Goal: Task Accomplishment & Management: Manage account settings

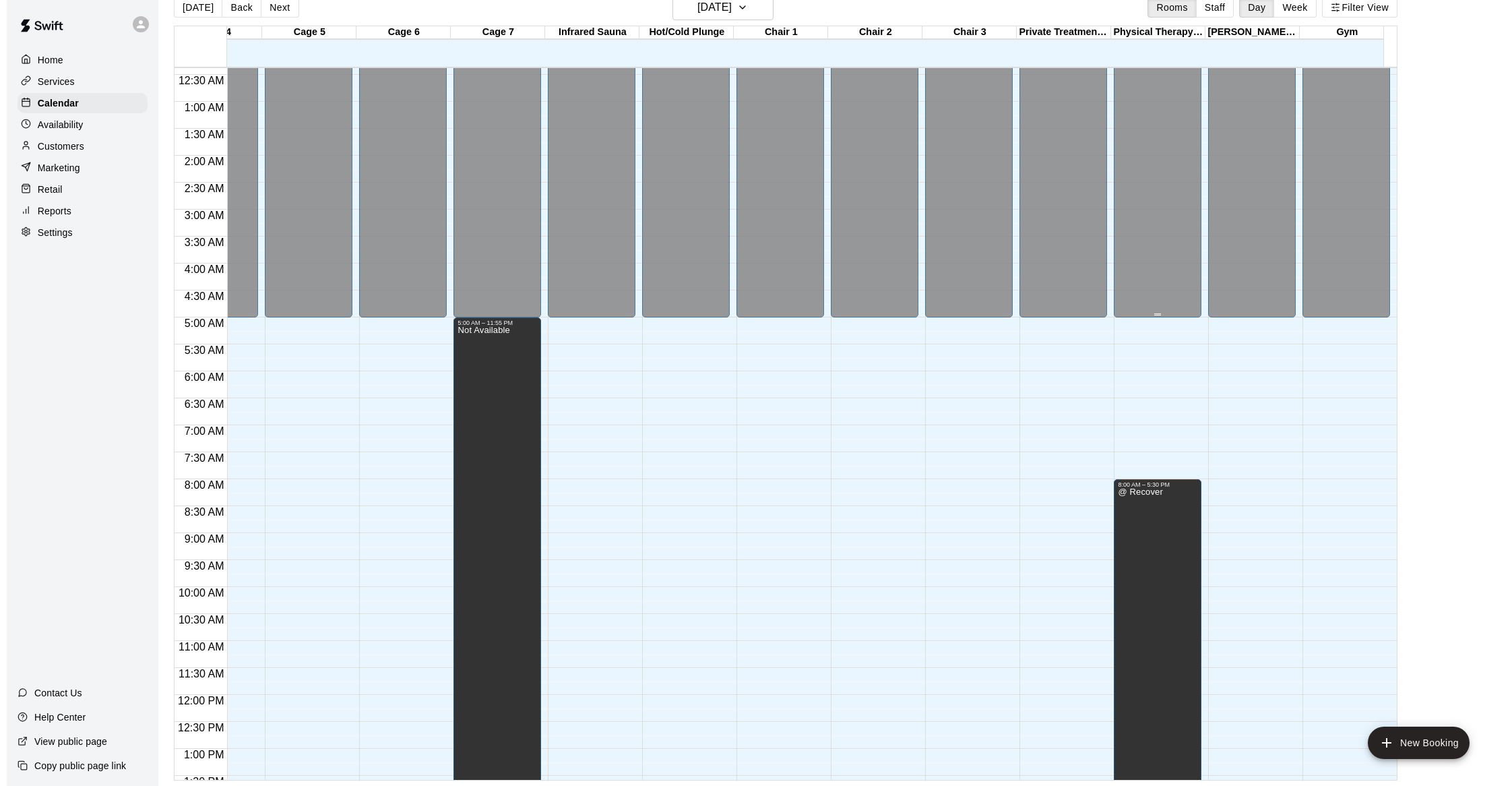
scroll to position [0, 343]
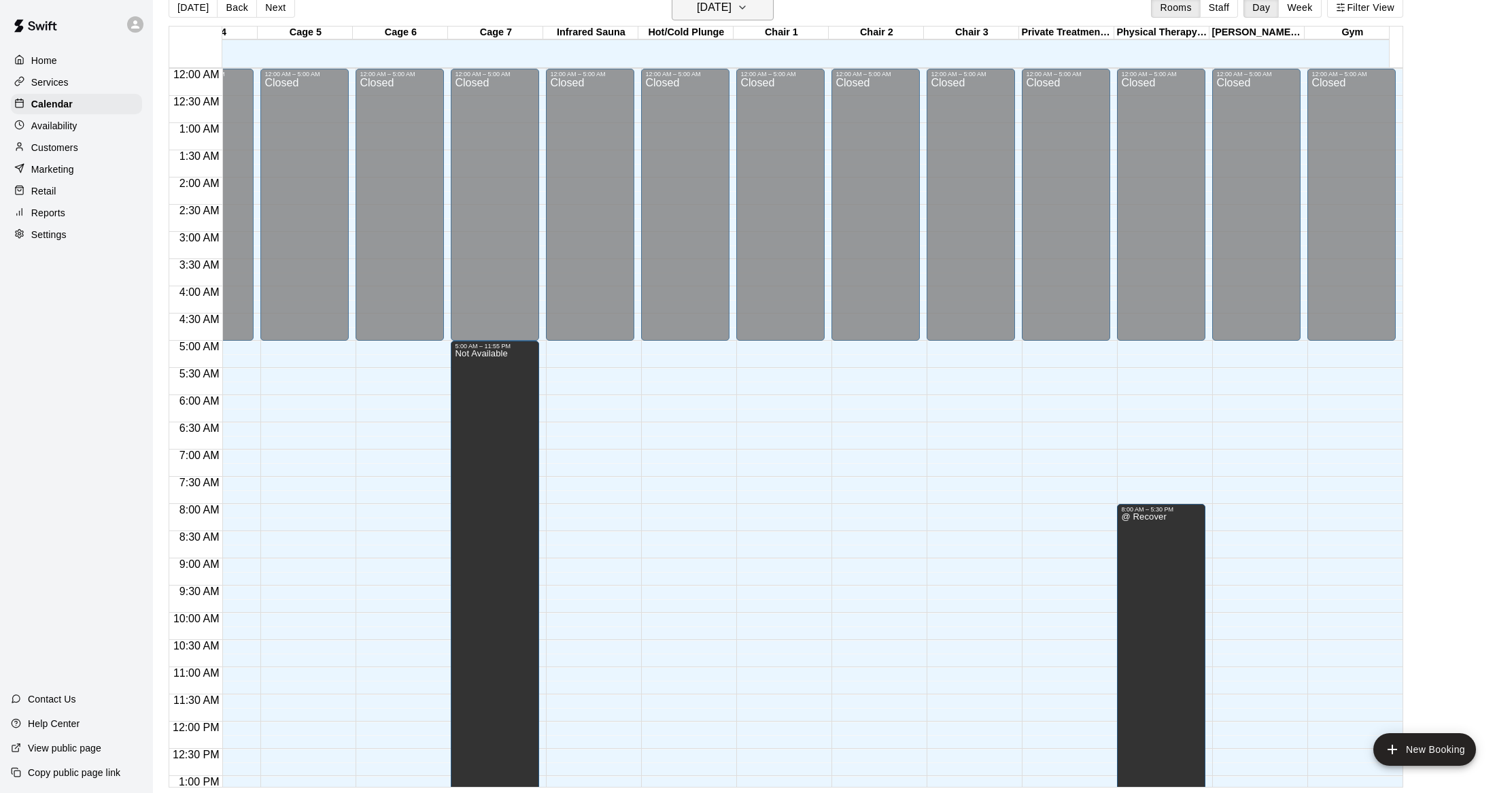
click at [731, 14] on h6 "Tuesday Aug 19" at bounding box center [714, 8] width 35 height 19
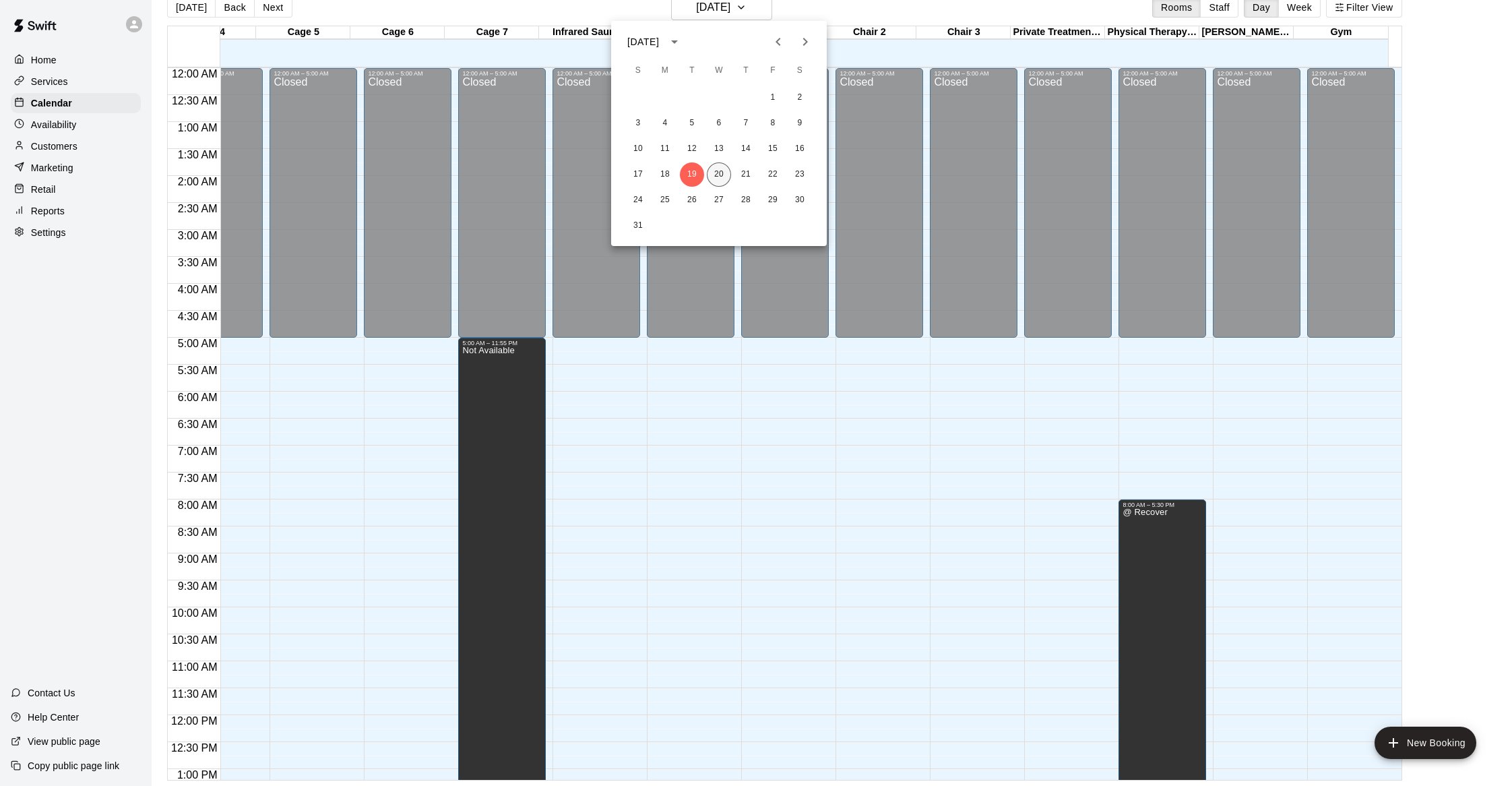
click at [718, 178] on button "20" at bounding box center [719, 175] width 24 height 24
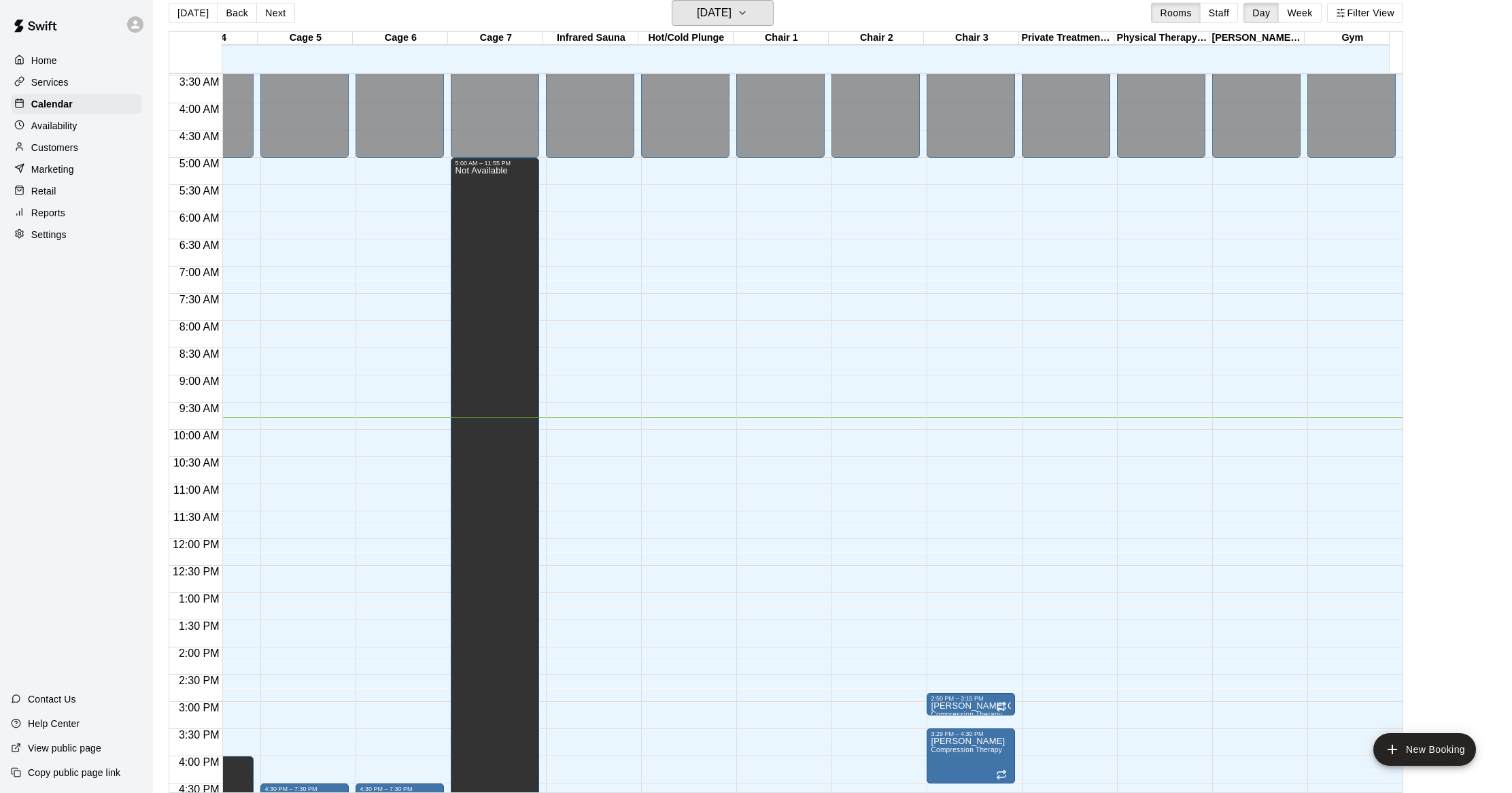
scroll to position [181, 346]
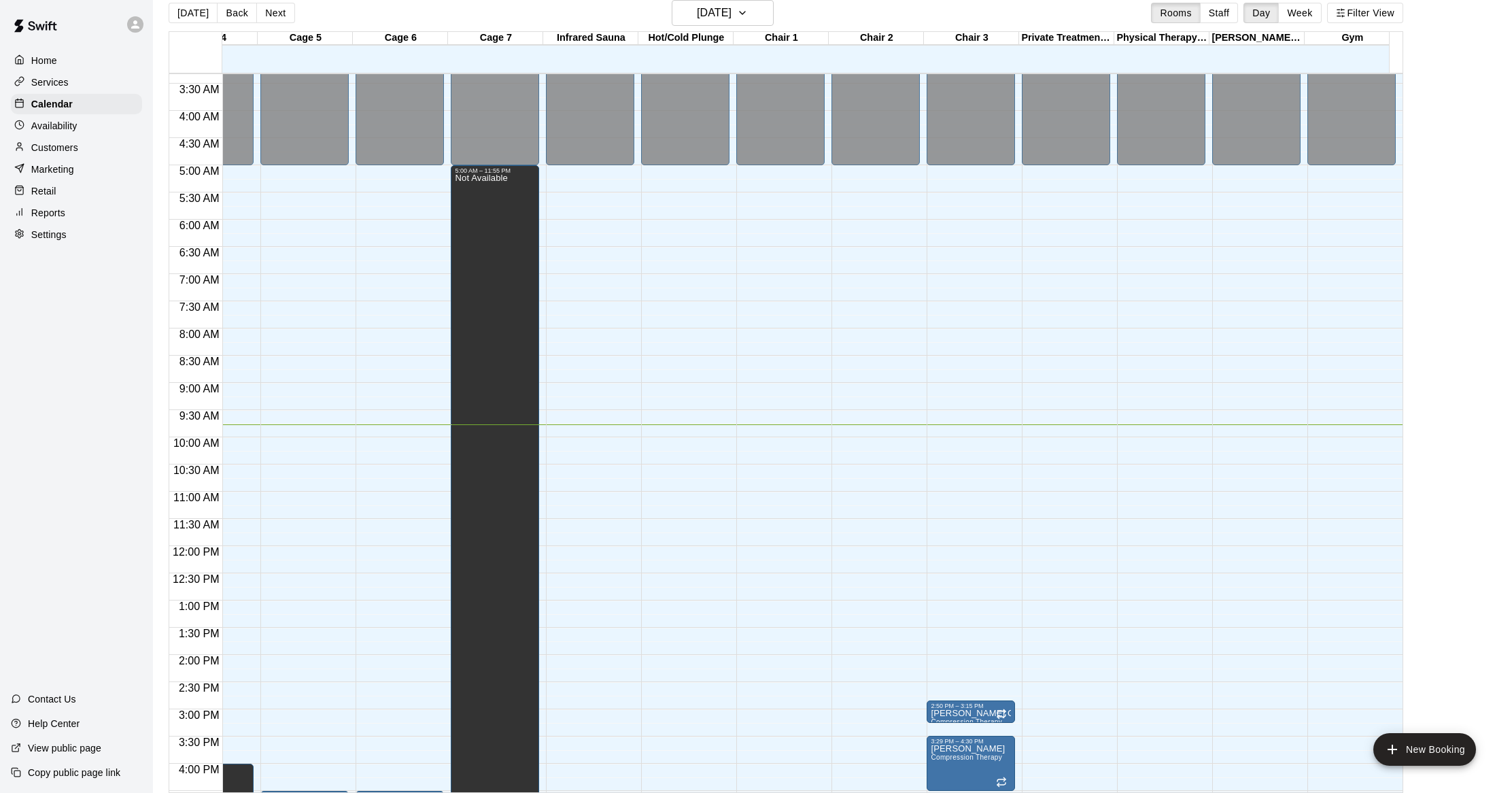
click at [61, 150] on p "Customers" at bounding box center [55, 148] width 47 height 13
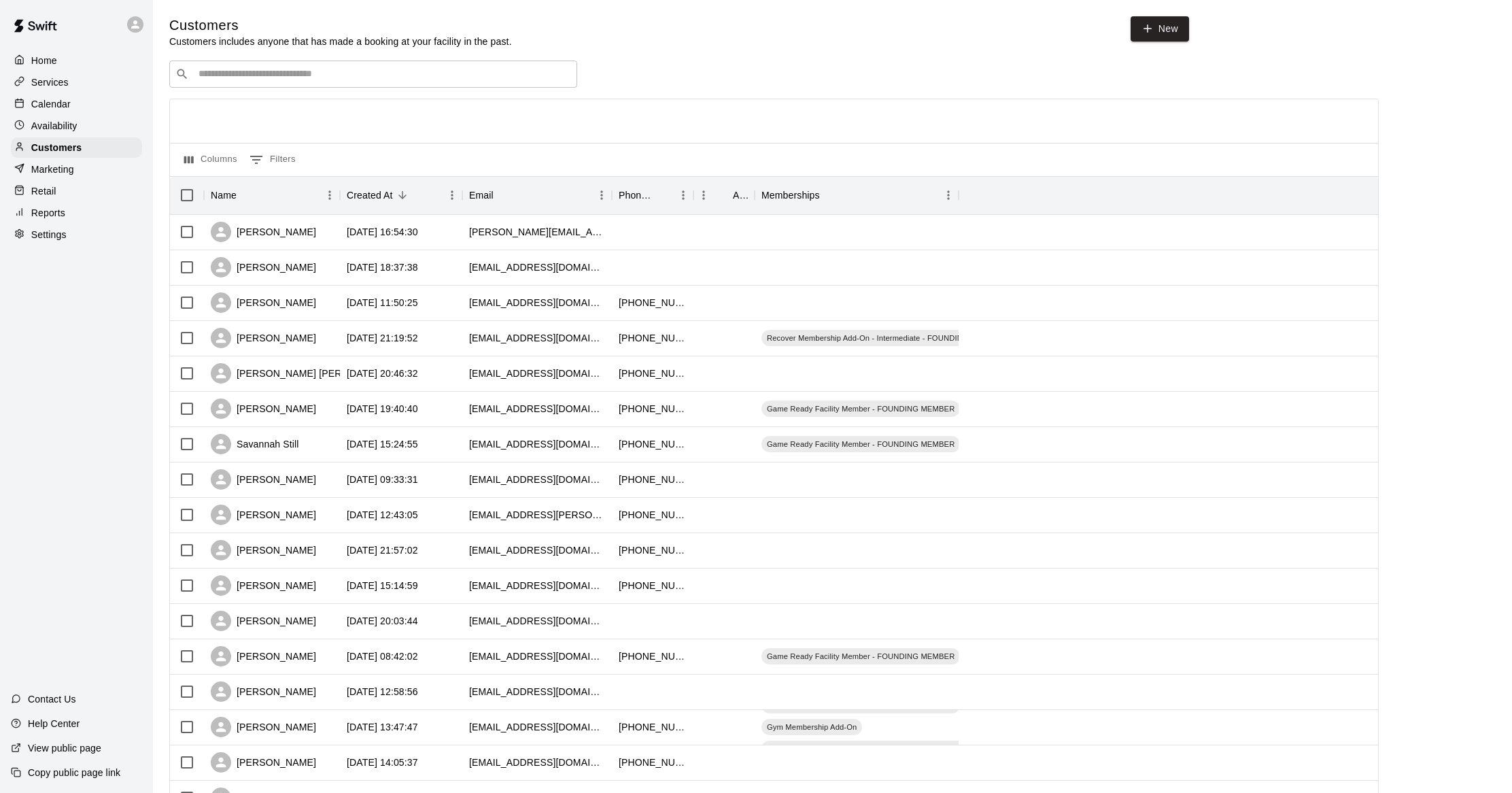
click at [405, 81] on input "Search customers by name or email" at bounding box center [383, 74] width 377 height 13
type input "***"
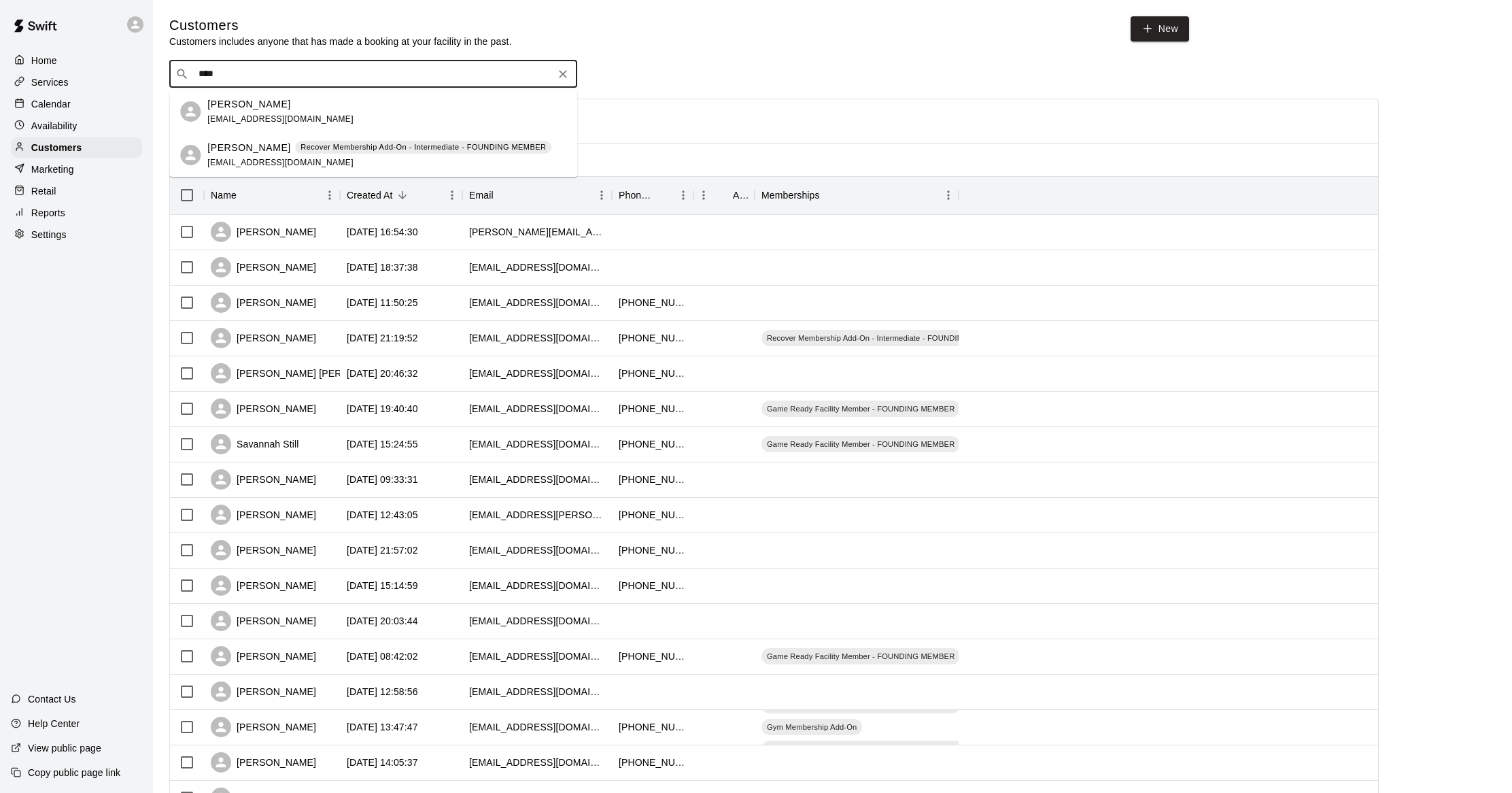
click at [310, 110] on div "Tim Ellis timellis2@gmail.com" at bounding box center [387, 112] width 359 height 29
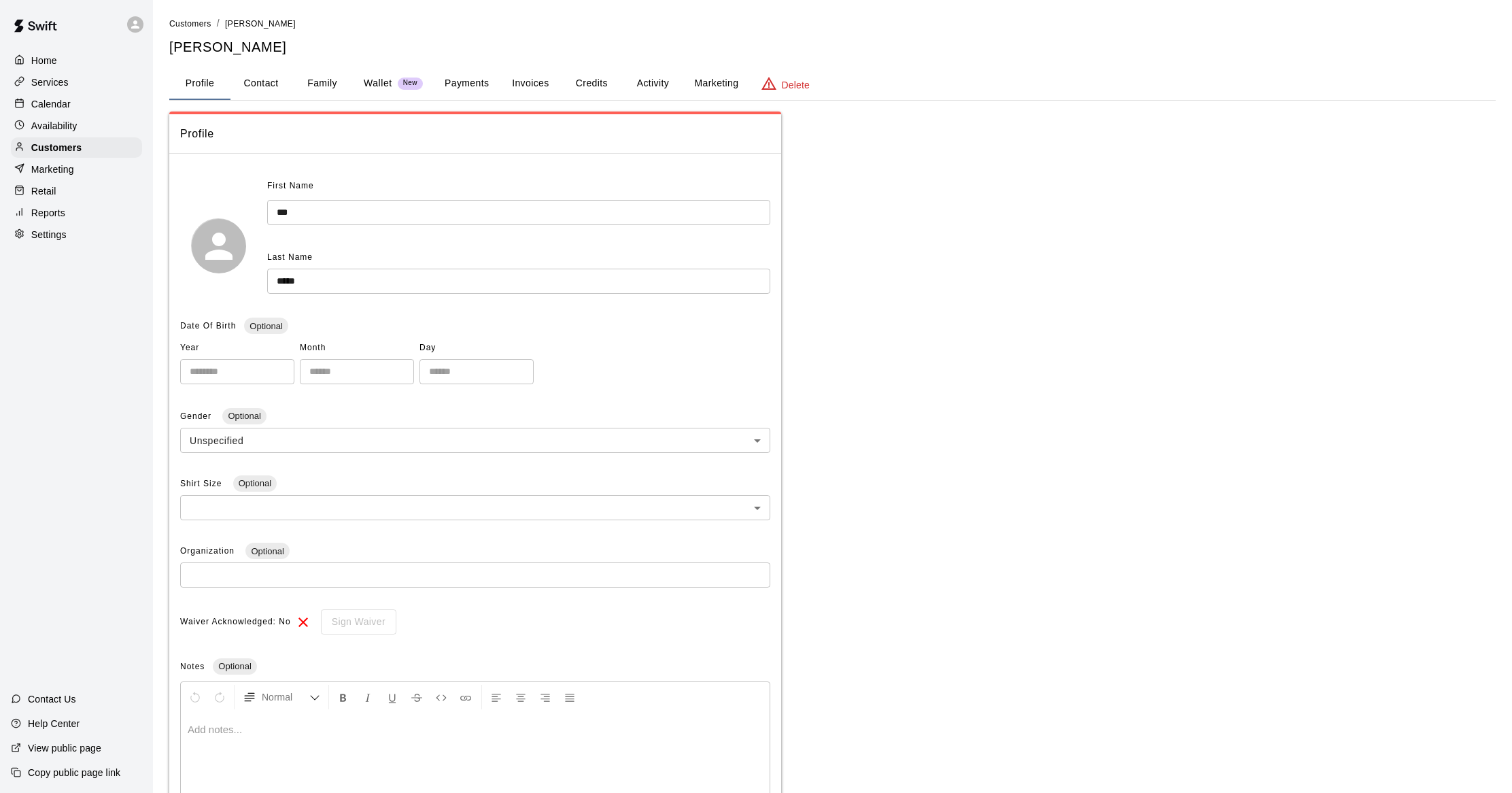
click at [641, 85] on button "Activity" at bounding box center [653, 83] width 62 height 32
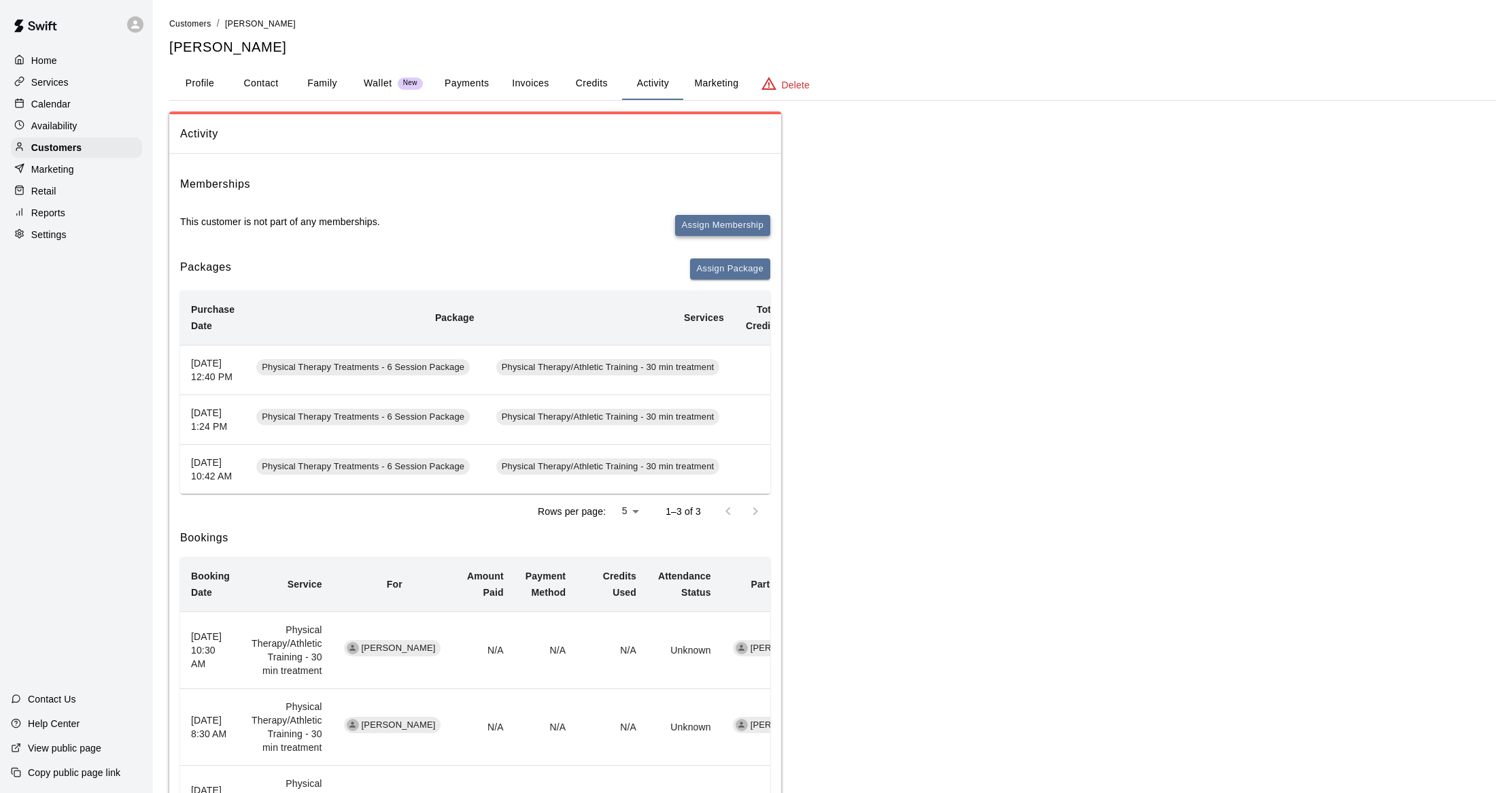
click at [716, 223] on button "Assign Membership" at bounding box center [723, 225] width 95 height 21
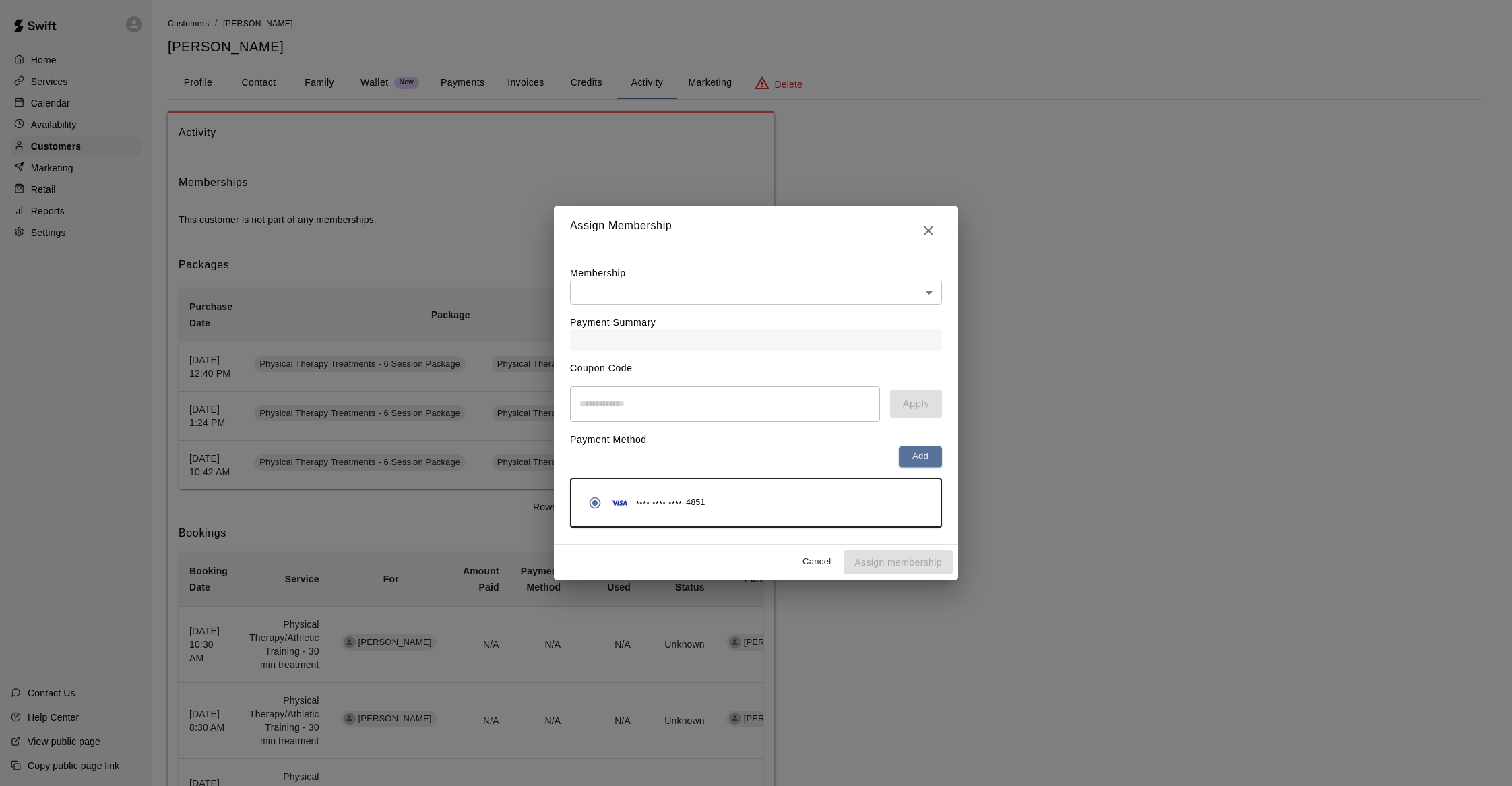
click at [688, 291] on body "Home Services Calendar Availability Customers Marketing Retail Reports Settings…" at bounding box center [756, 763] width 1512 height 1527
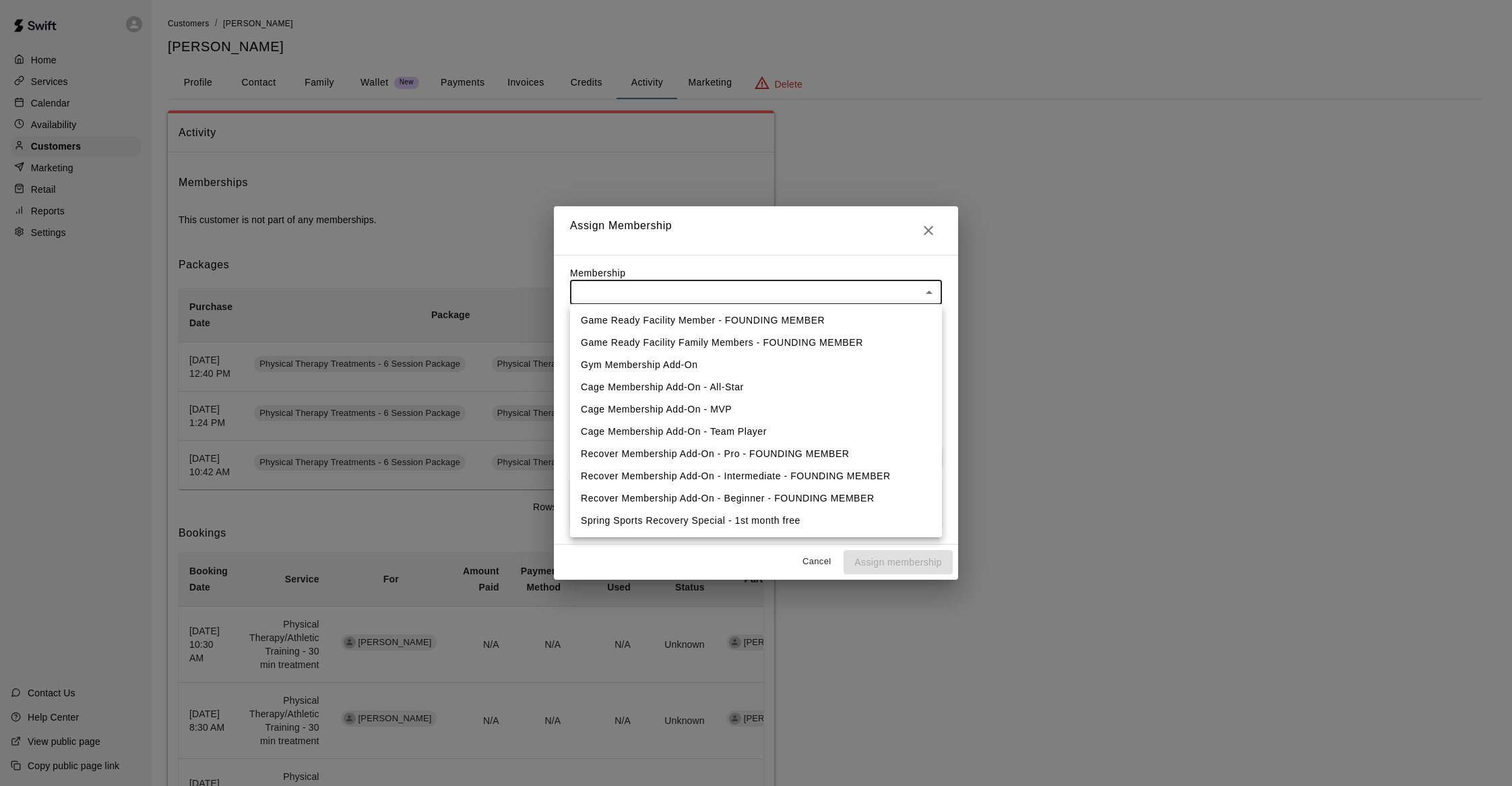
click at [694, 316] on li "Game Ready Facility Member - FOUNDING MEMBER" at bounding box center [756, 320] width 372 height 23
type input "**********"
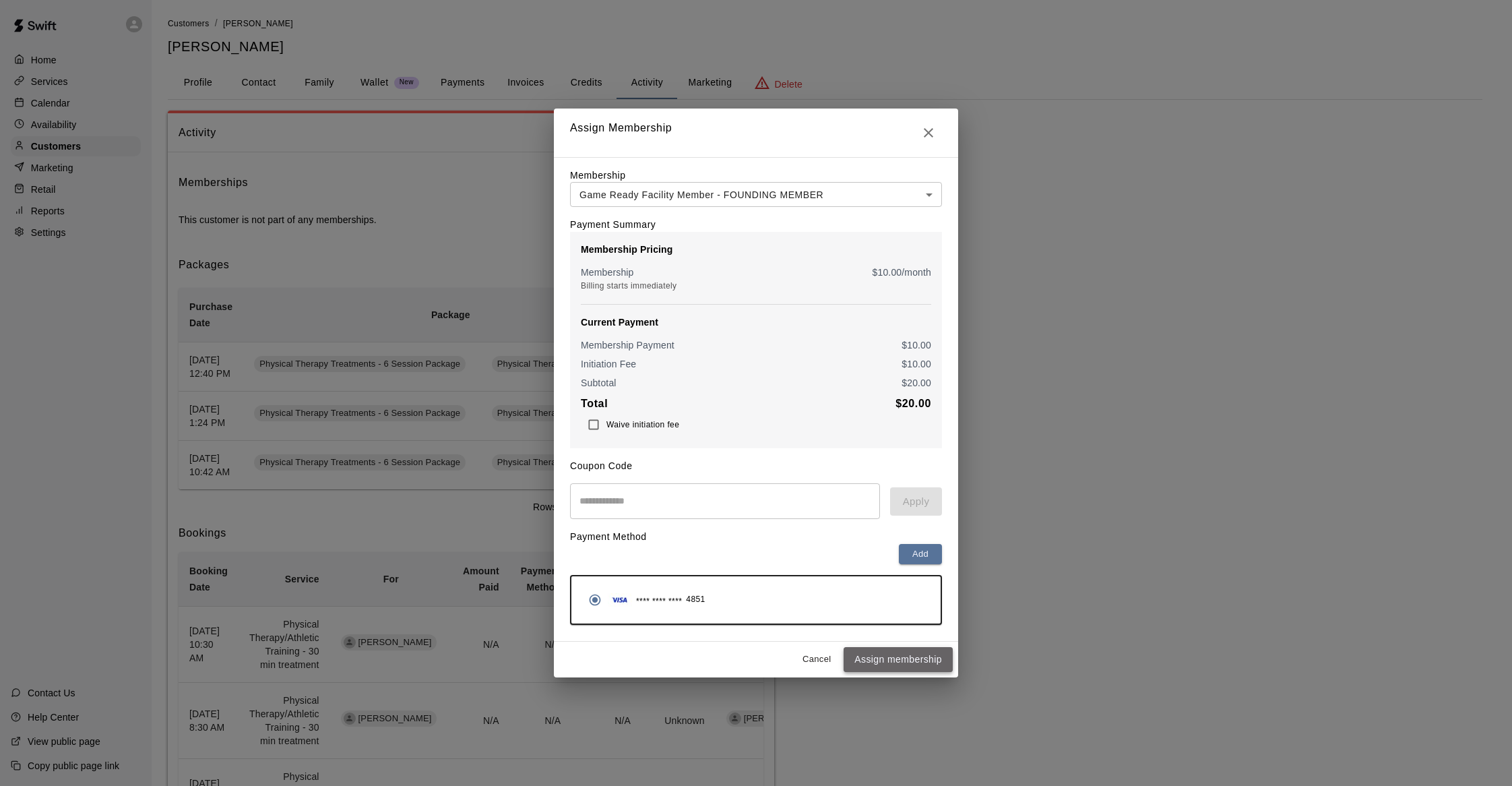
click at [906, 660] on button "Assign membership" at bounding box center [899, 659] width 109 height 25
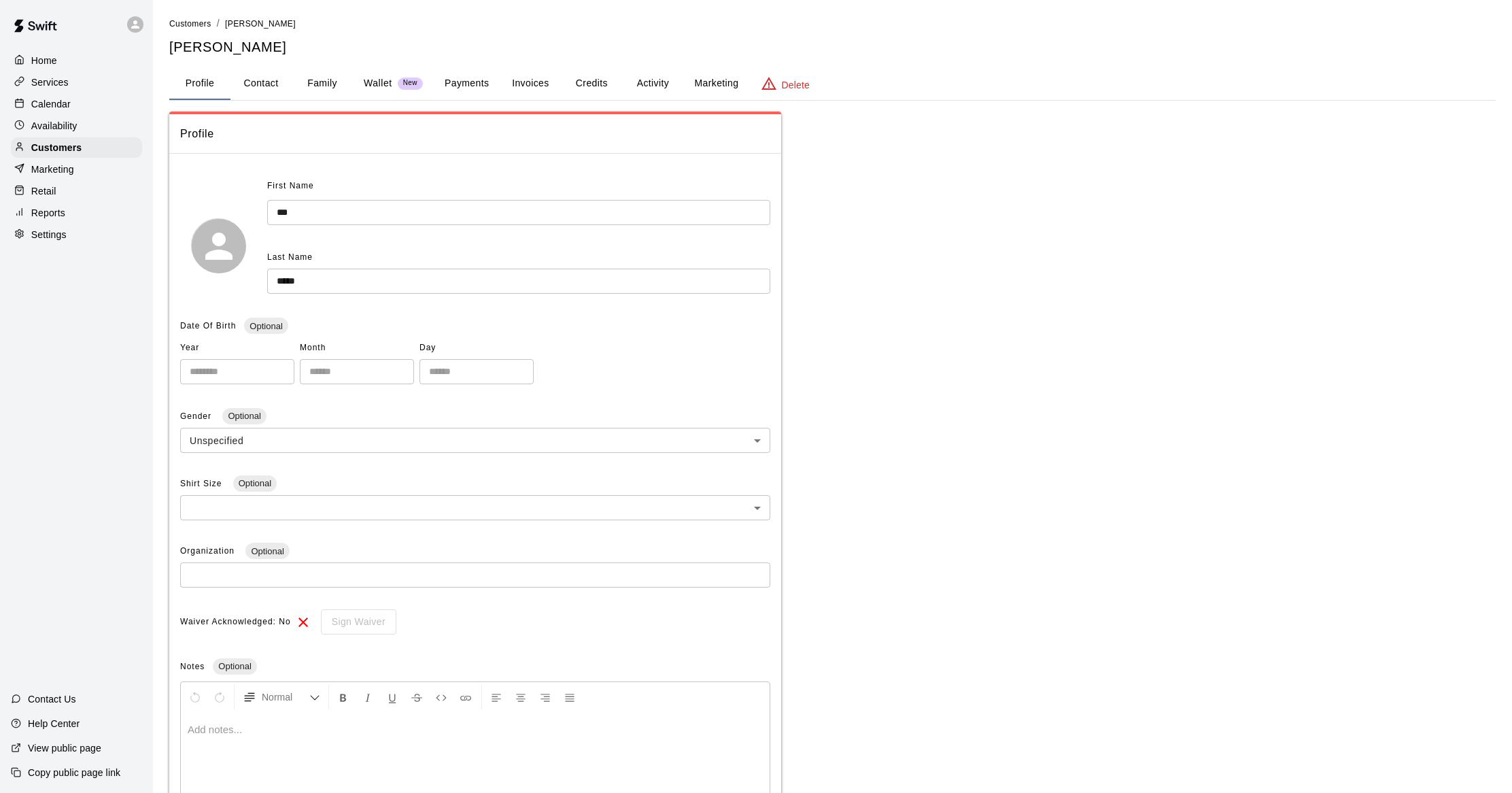
click at [646, 85] on button "Activity" at bounding box center [653, 83] width 62 height 32
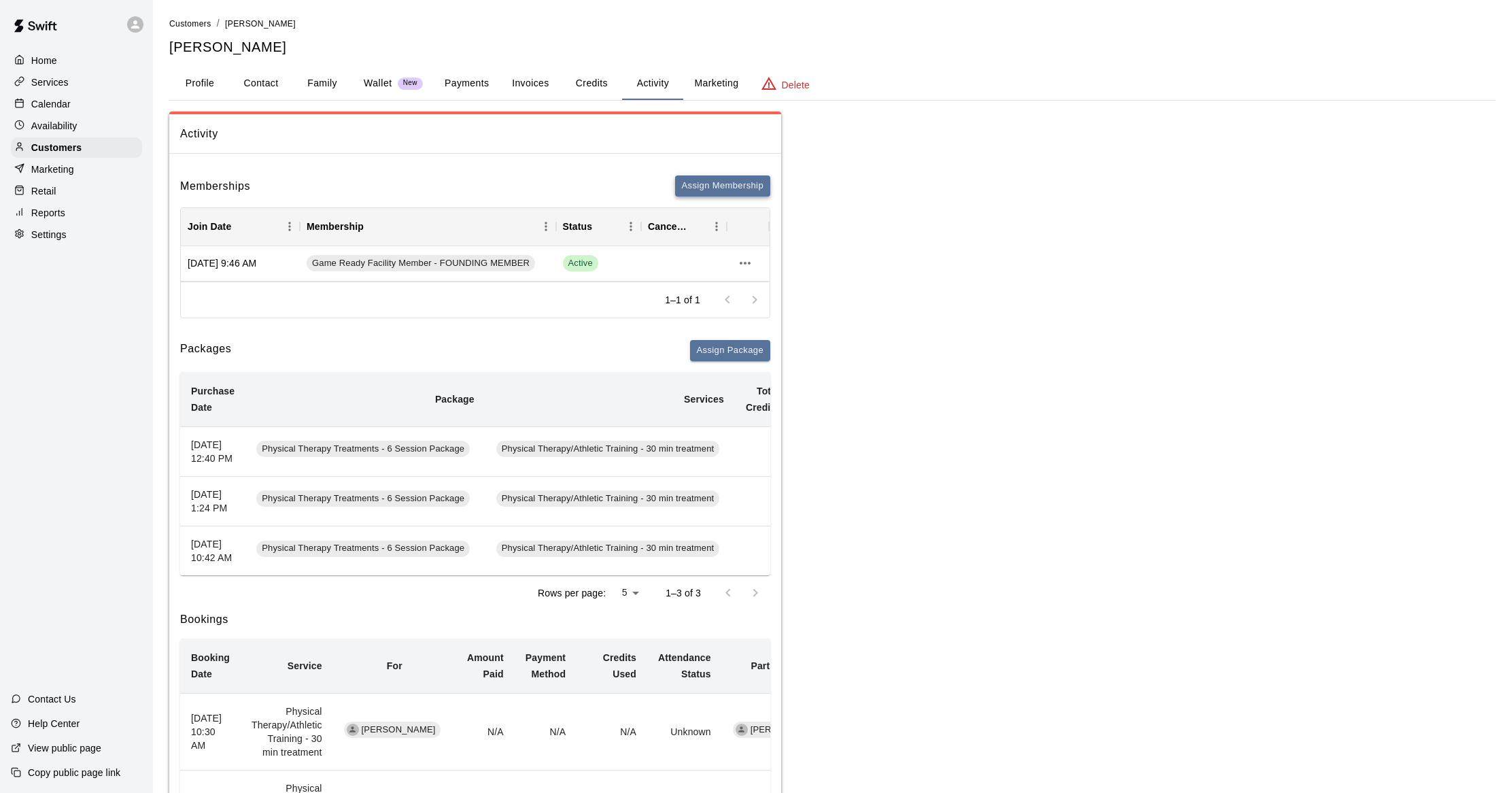
click at [719, 189] on button "Assign Membership" at bounding box center [723, 186] width 95 height 21
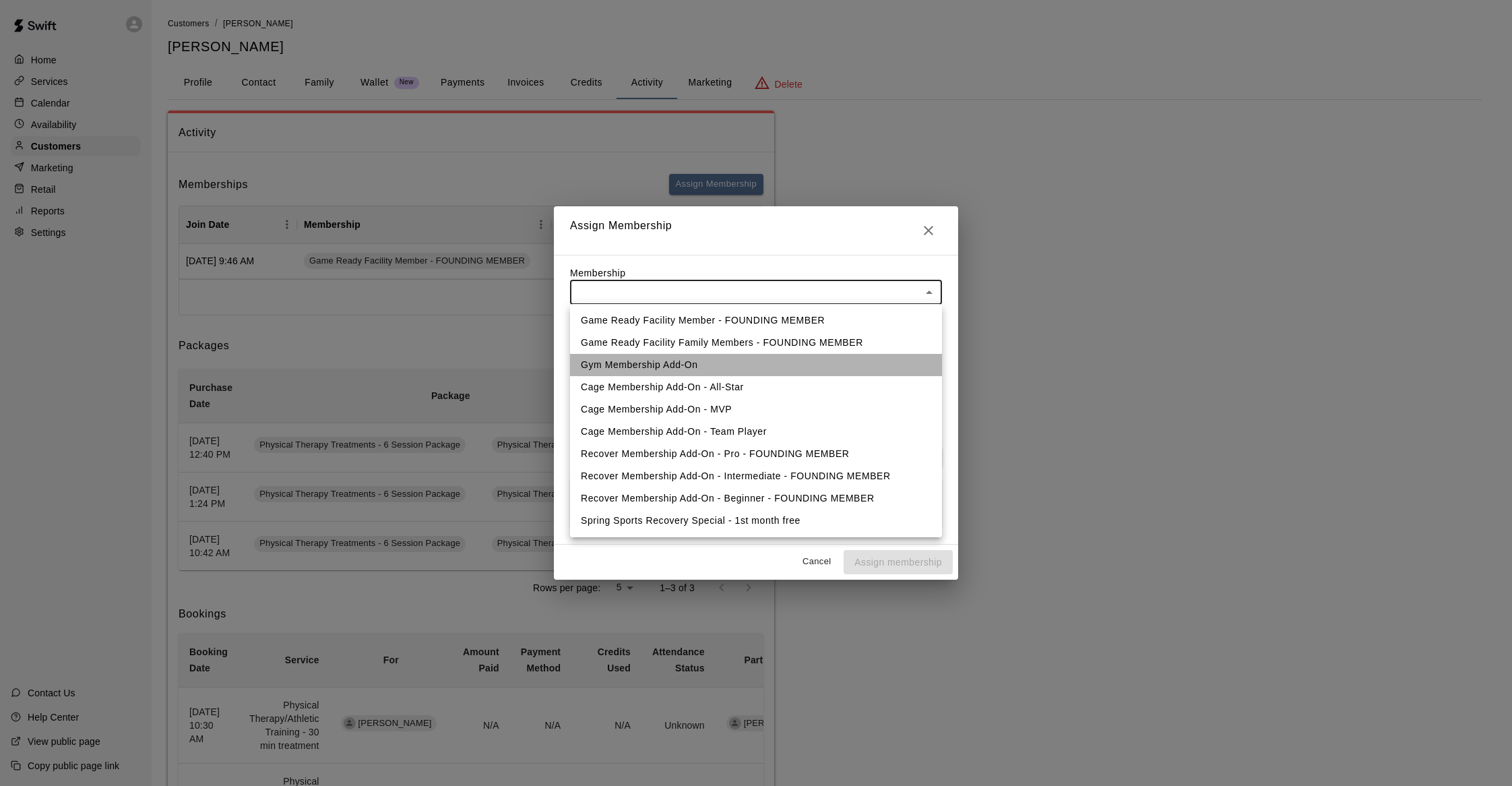
click at [688, 357] on li "Gym Membership Add-On" at bounding box center [756, 365] width 372 height 23
type input "**********"
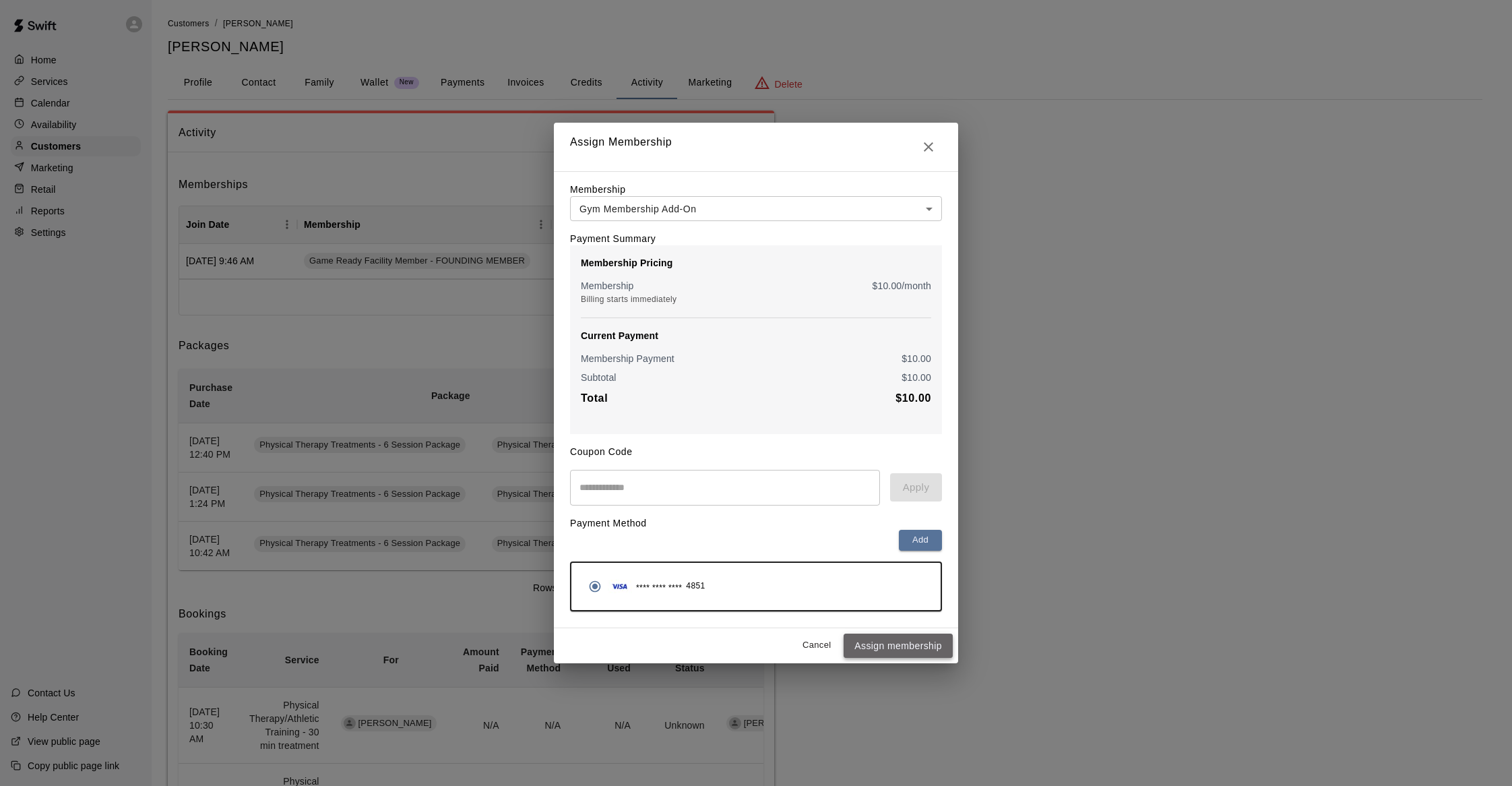
click at [896, 648] on button "Assign membership" at bounding box center [899, 646] width 109 height 25
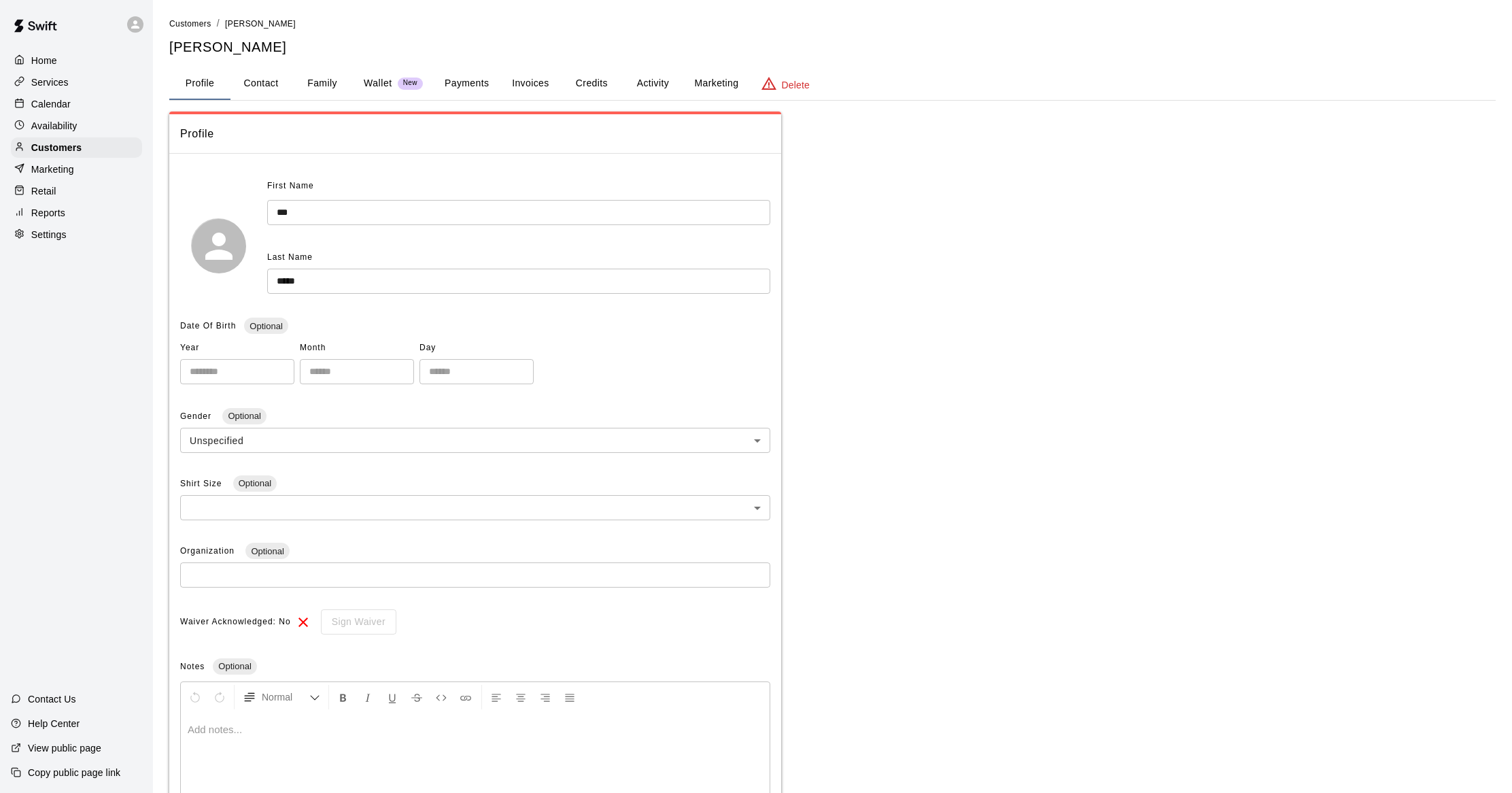
click at [72, 106] on div "Calendar" at bounding box center [76, 104] width 132 height 21
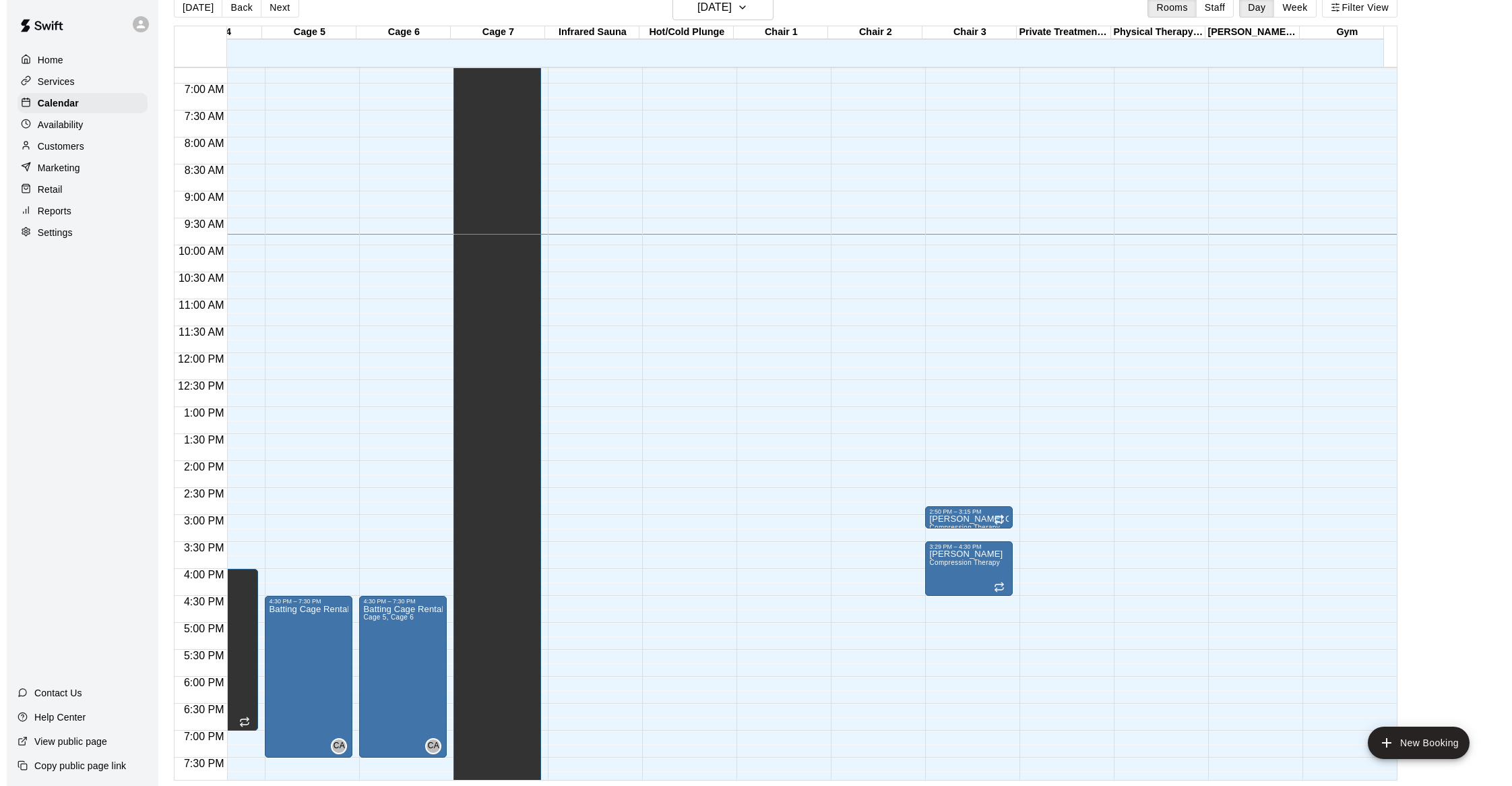
scroll to position [328, 343]
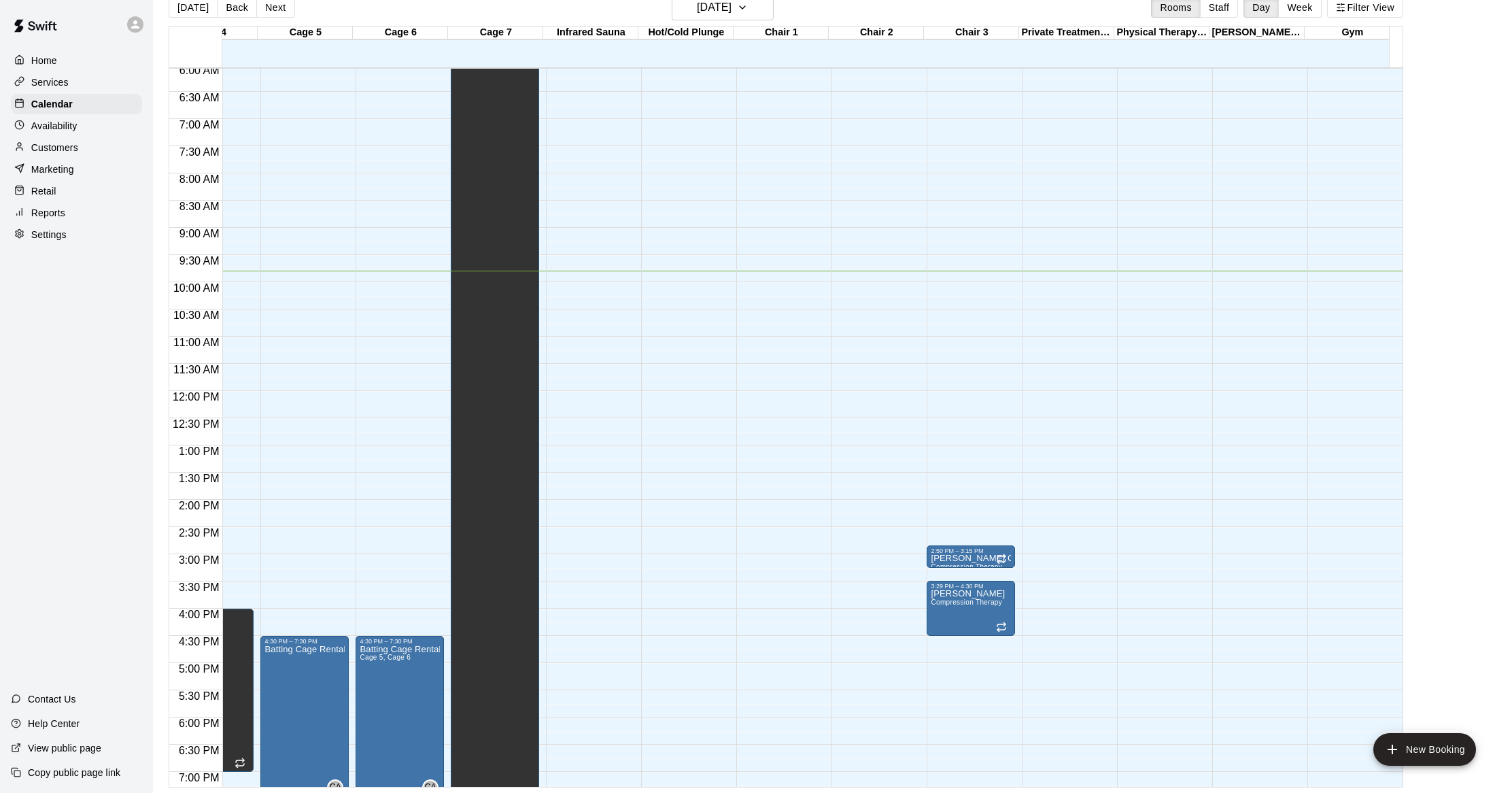
click at [1154, 179] on div "12:00 AM – 5:00 AM Closed" at bounding box center [1161, 391] width 88 height 1306
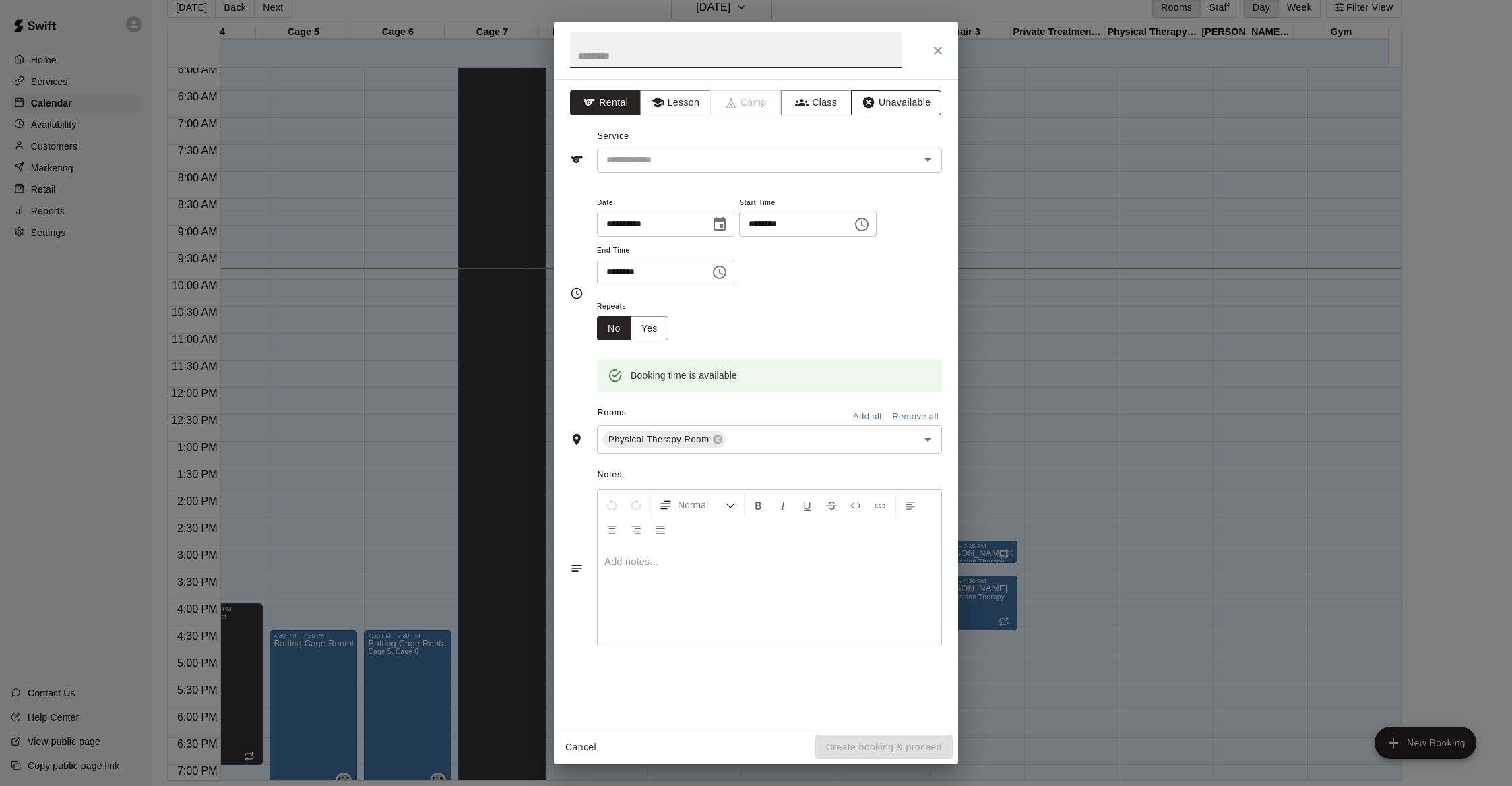
click at [877, 106] on button "Unavailable" at bounding box center [896, 102] width 90 height 25
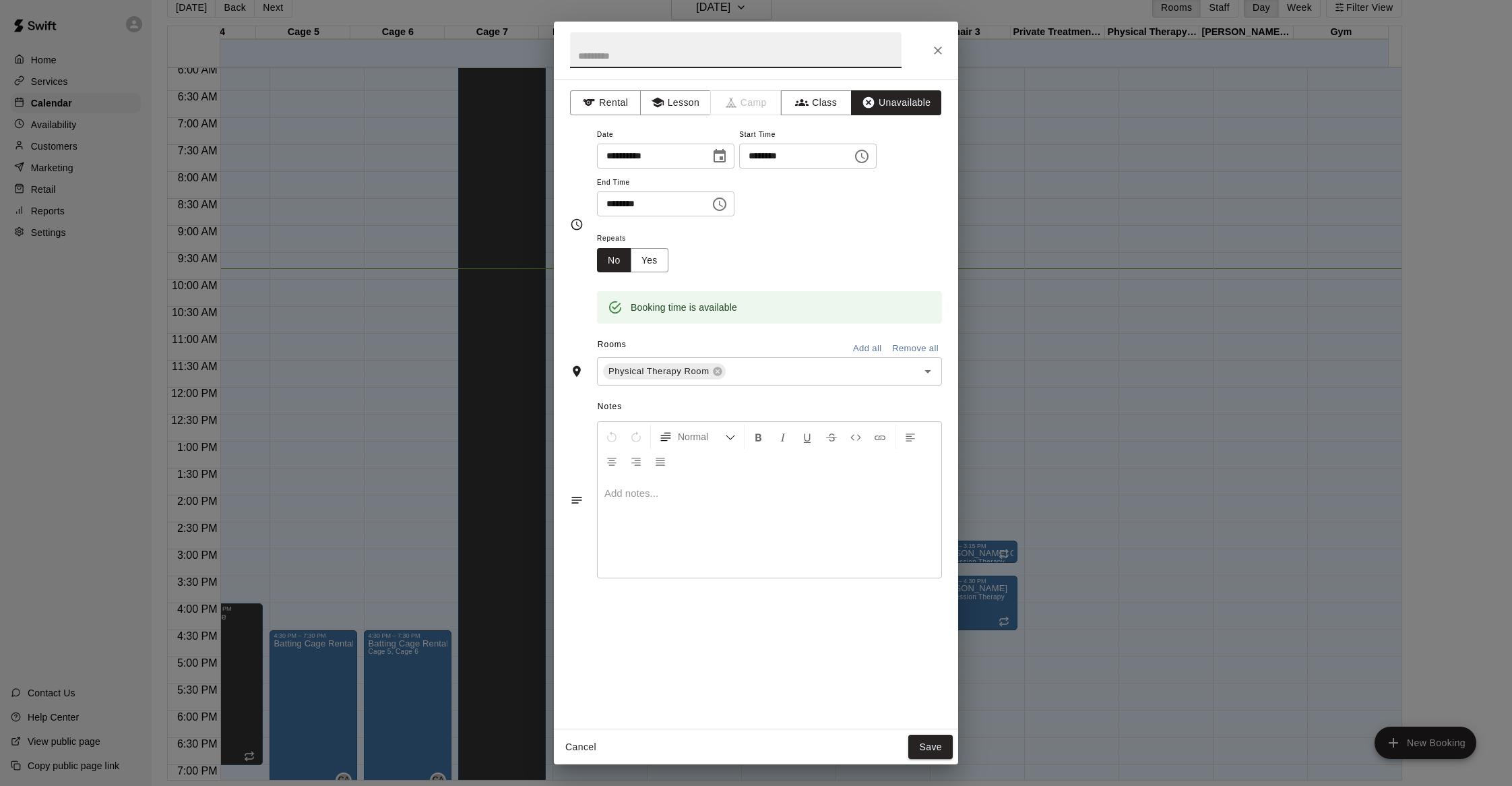
click at [790, 56] on input "text" at bounding box center [735, 50] width 332 height 36
type input "*******"
click at [727, 198] on icon "Choose time, selected time is 8:30 AM" at bounding box center [719, 204] width 13 height 13
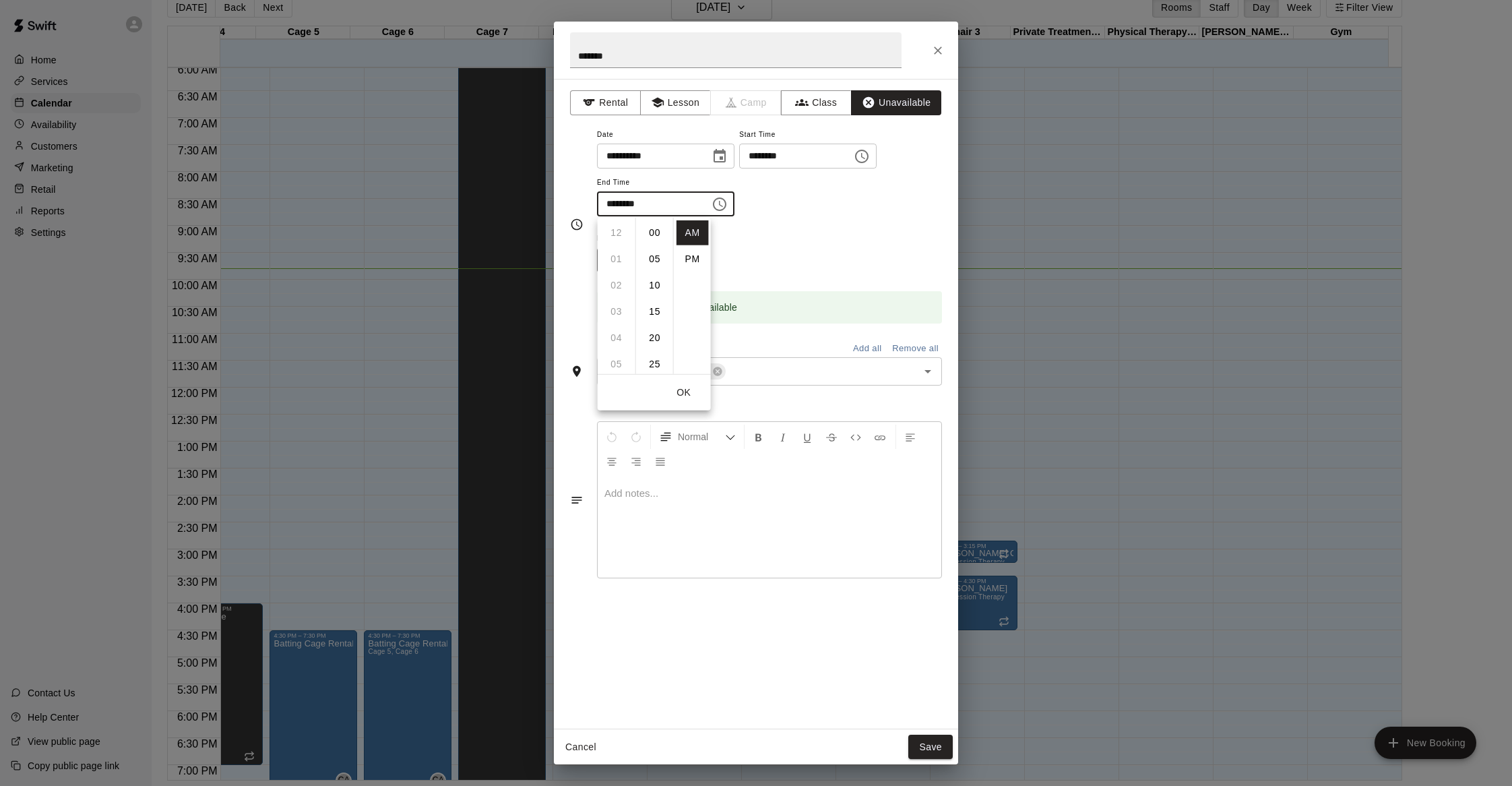
scroll to position [158, 0]
click at [621, 287] on li "10" at bounding box center [616, 285] width 32 height 25
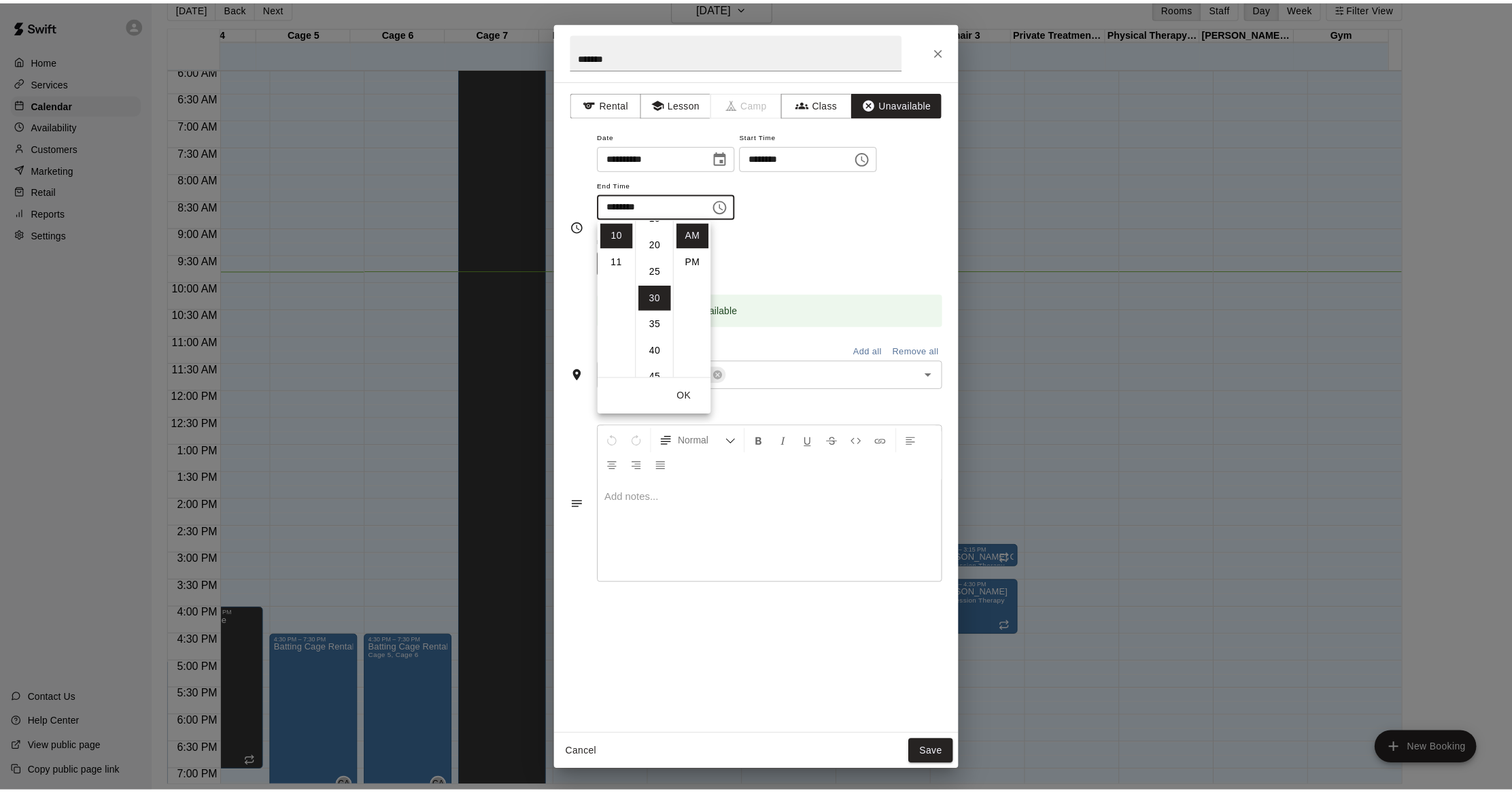
scroll to position [0, 0]
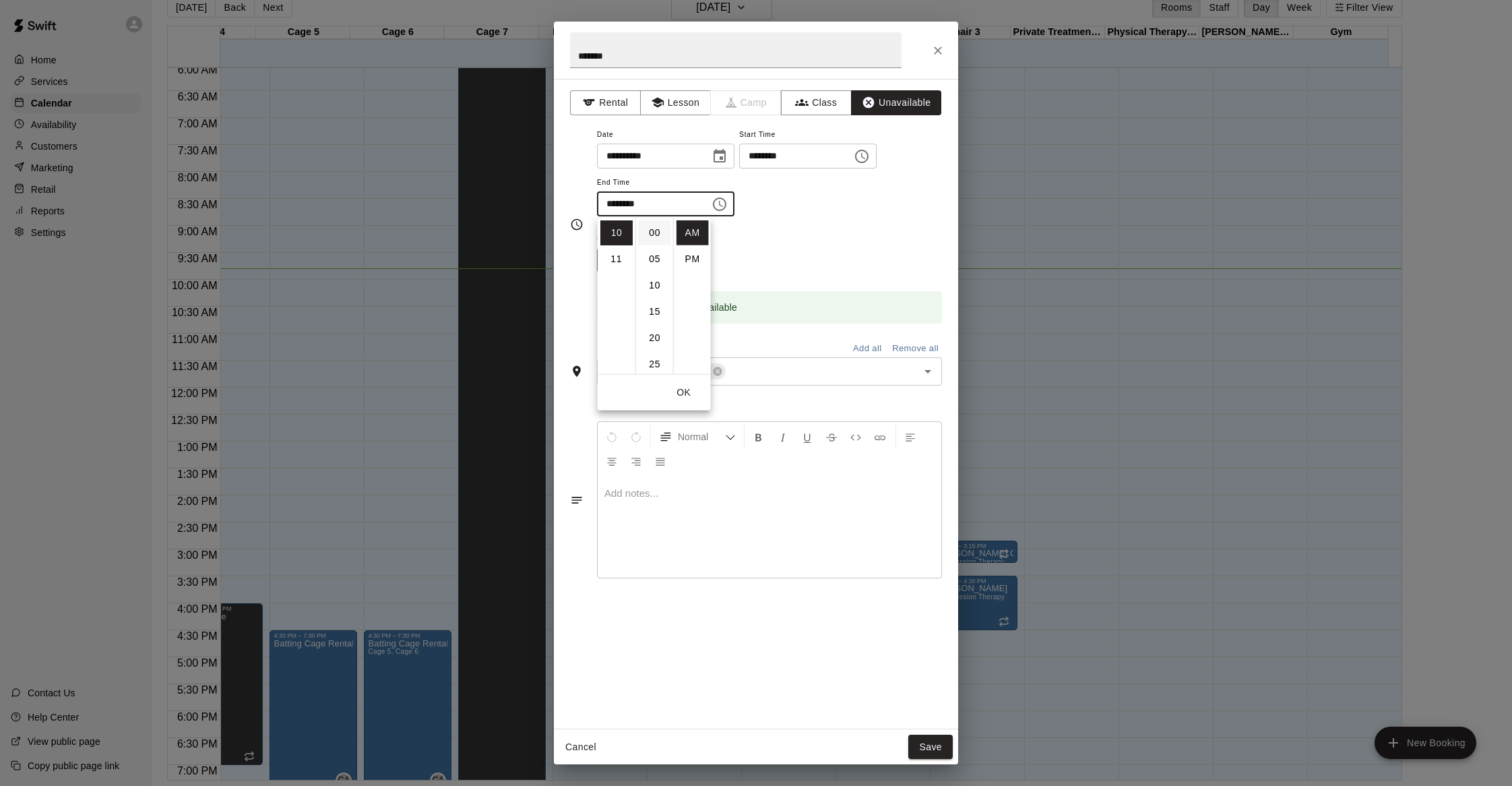
click at [648, 238] on li "00" at bounding box center [655, 233] width 32 height 25
type input "********"
click at [782, 223] on div "**********" at bounding box center [769, 177] width 345 height 104
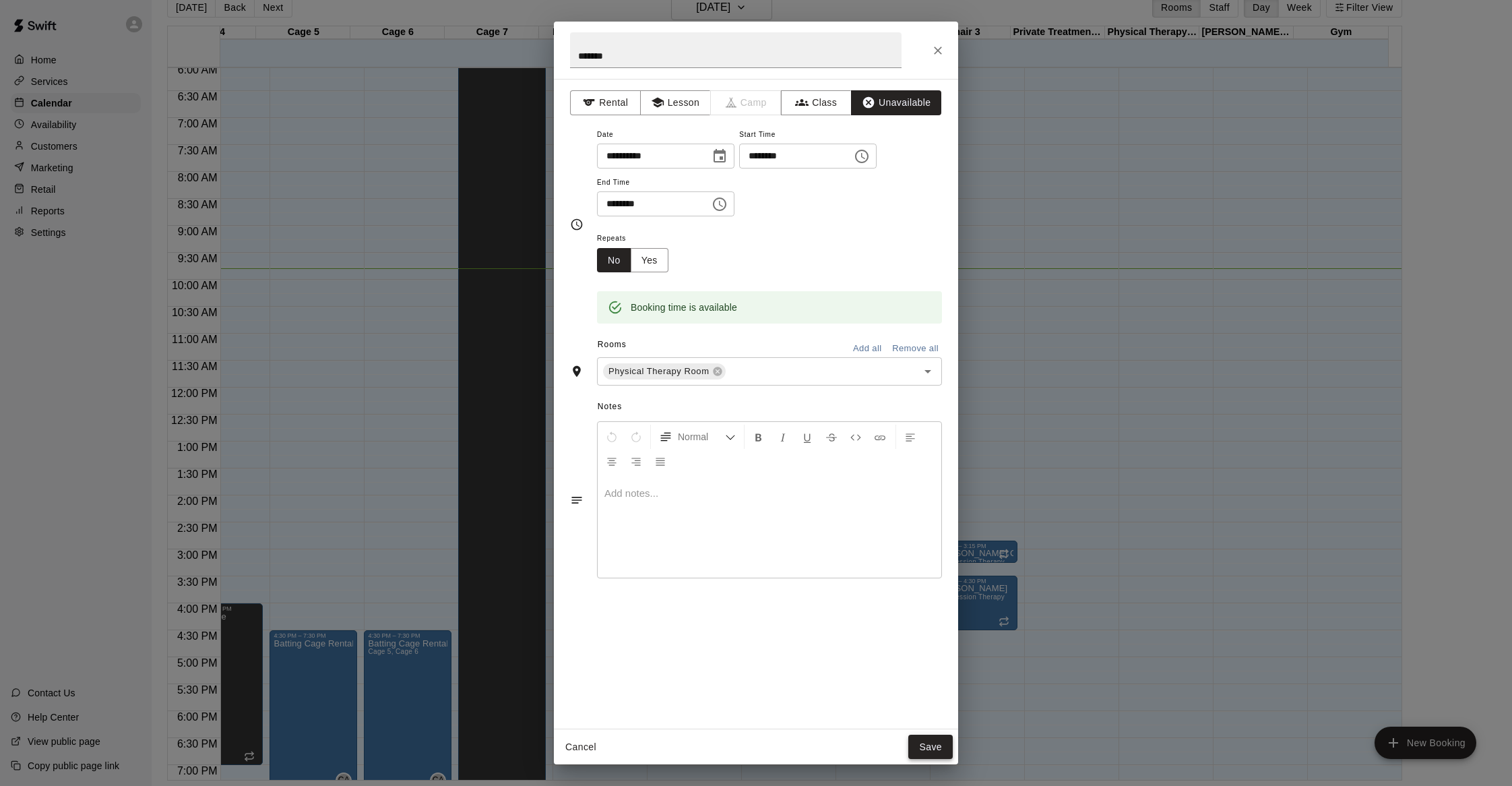
click at [928, 747] on button "Save" at bounding box center [930, 747] width 44 height 25
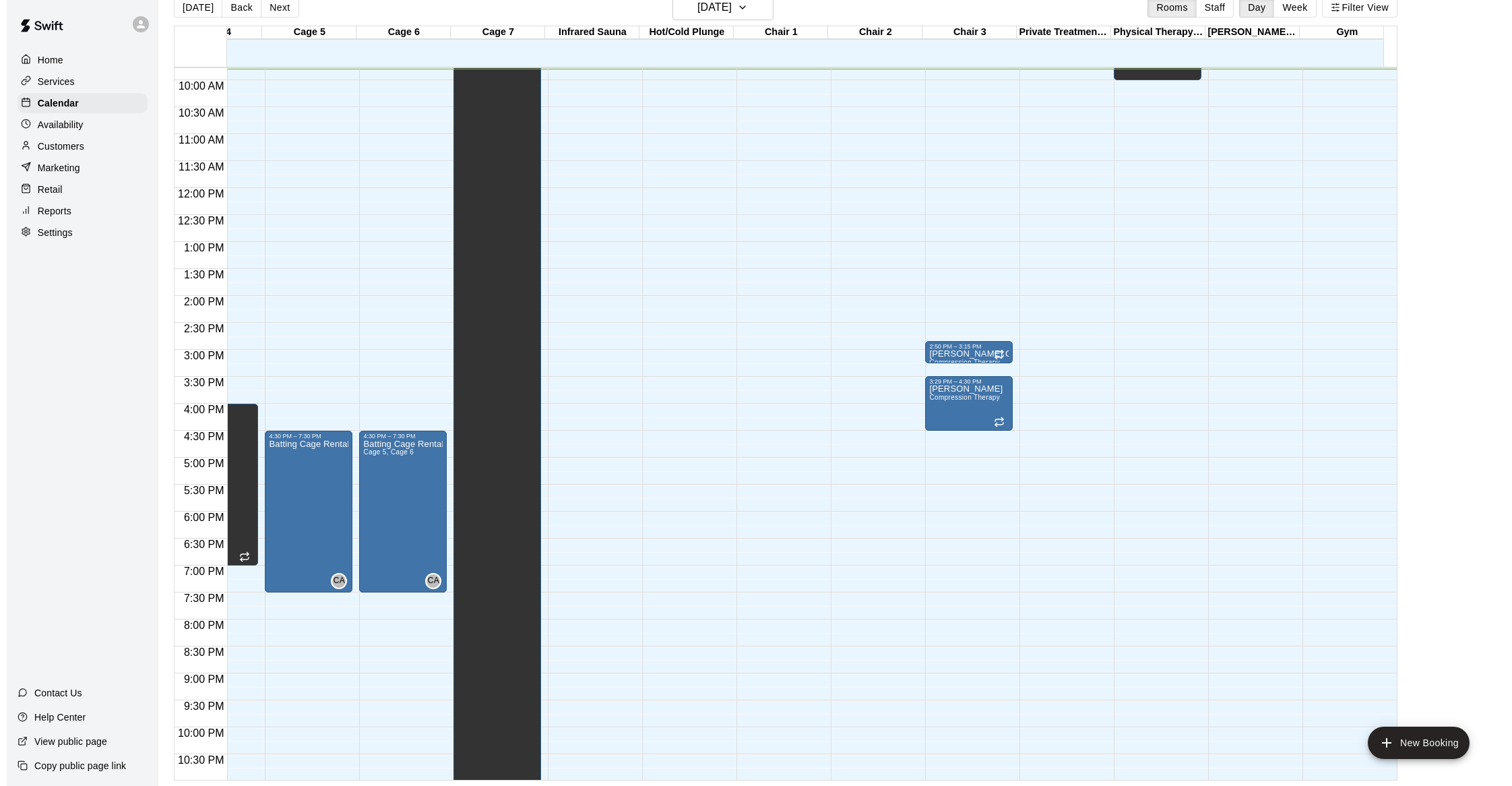
scroll to position [597, 343]
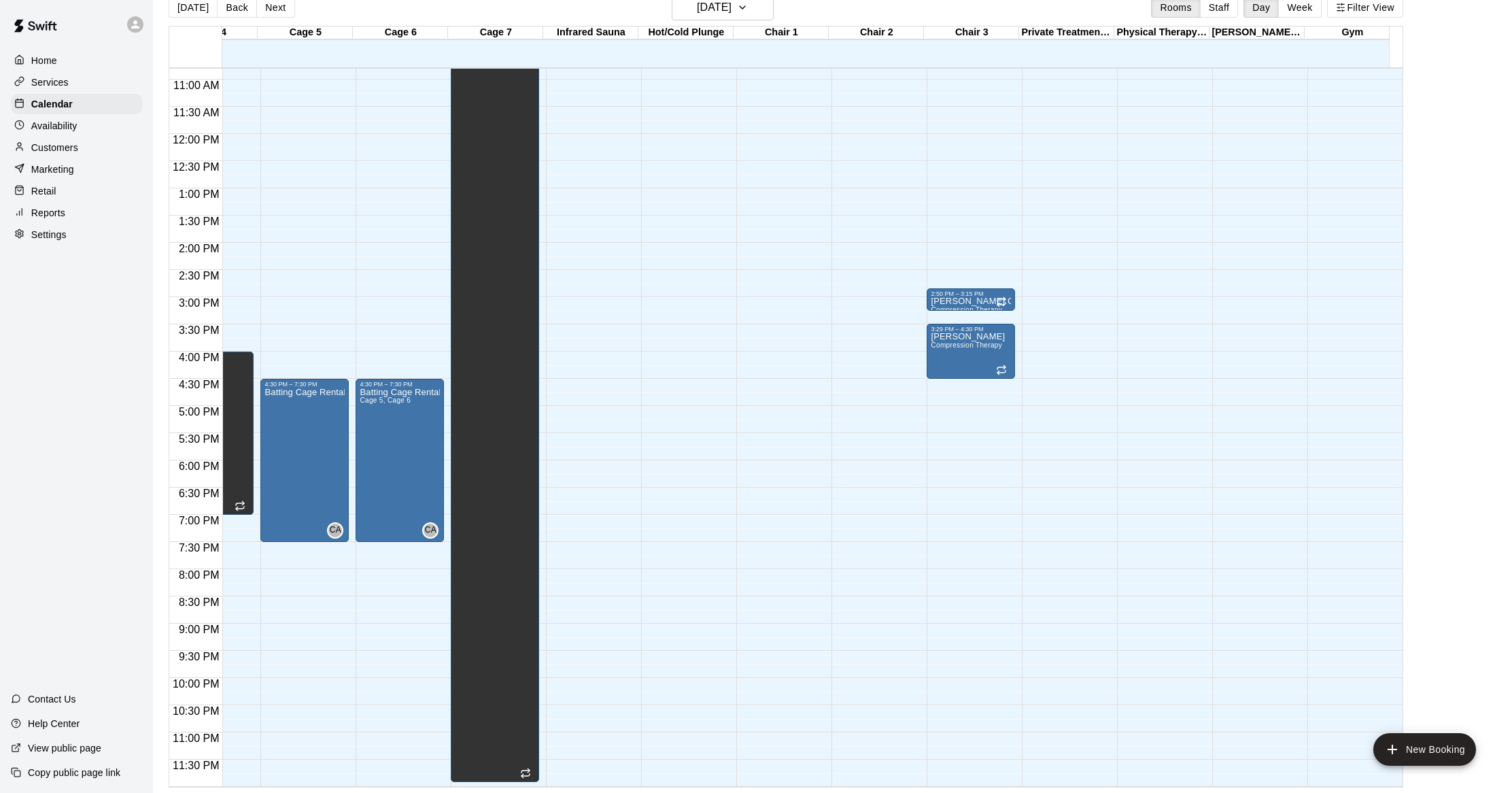
click at [1143, 238] on div "12:00 AM – 5:00 AM Closed 8:00 AM – 10:00 AM blocked" at bounding box center [1161, 134] width 88 height 1306
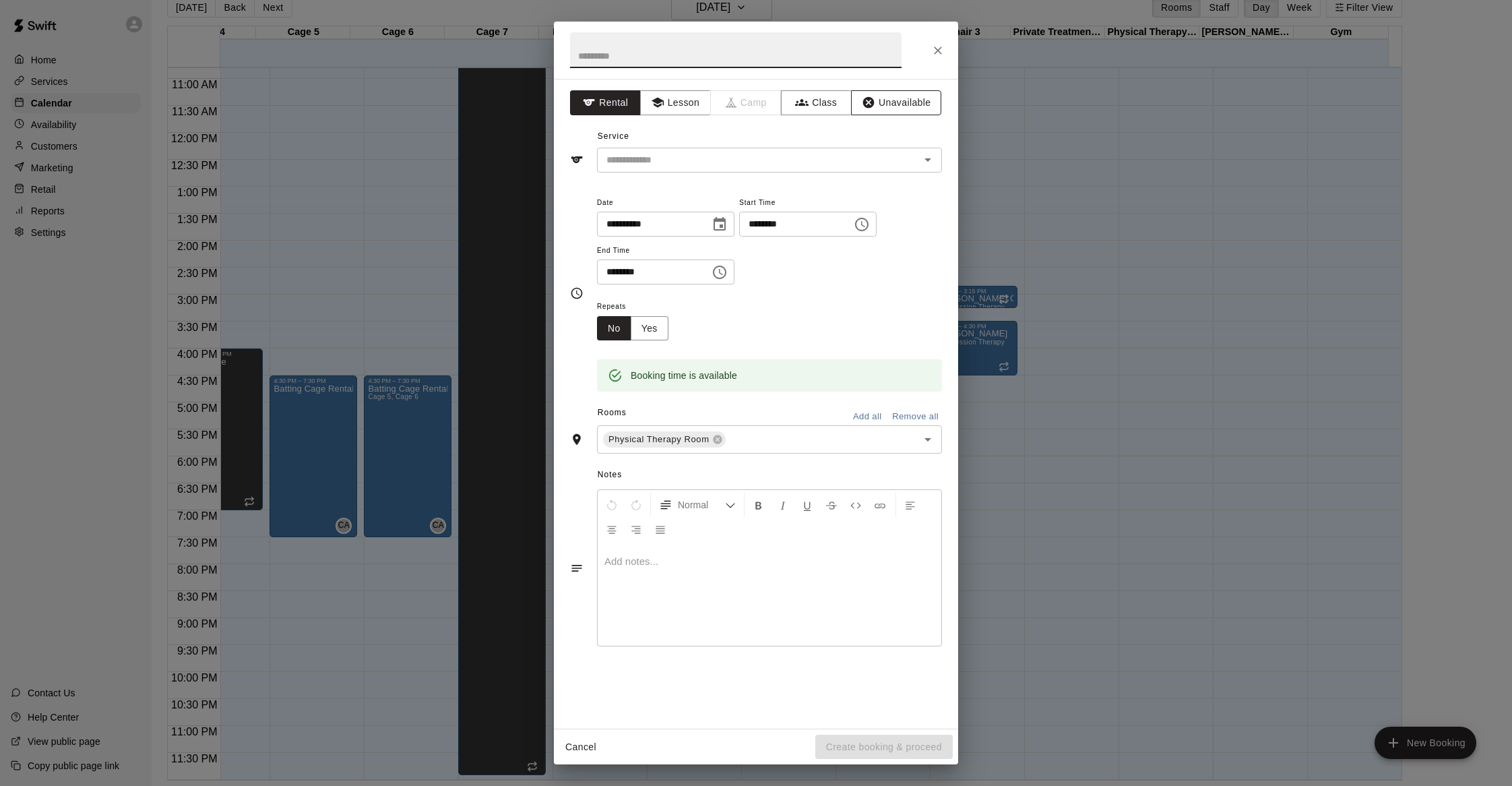
click at [880, 102] on button "Unavailable" at bounding box center [896, 102] width 90 height 25
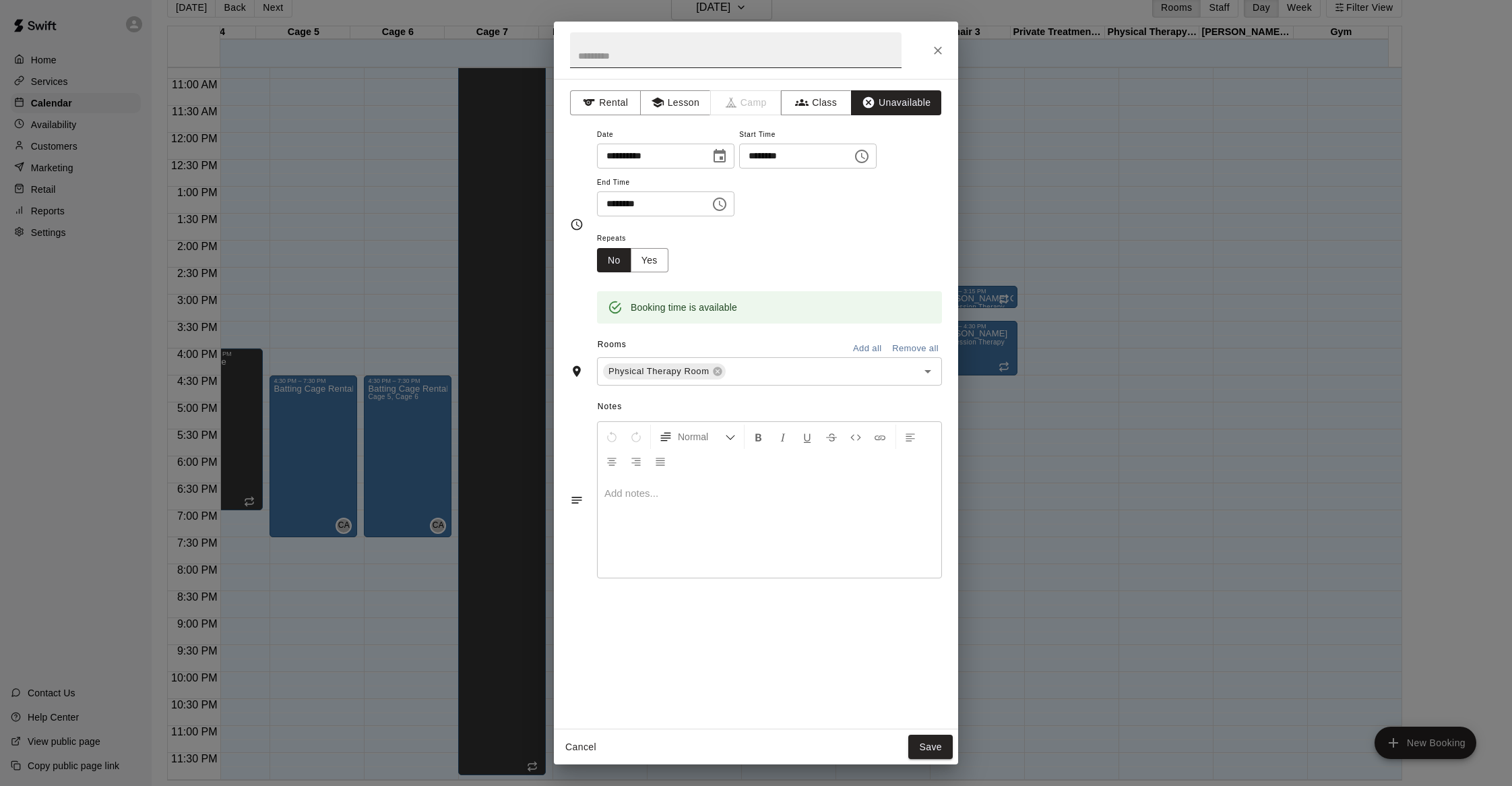
click at [632, 55] on input "text" at bounding box center [735, 50] width 332 height 36
type input "*******"
click at [728, 199] on icon "Choose time, selected time is 2:30 PM" at bounding box center [719, 204] width 16 height 16
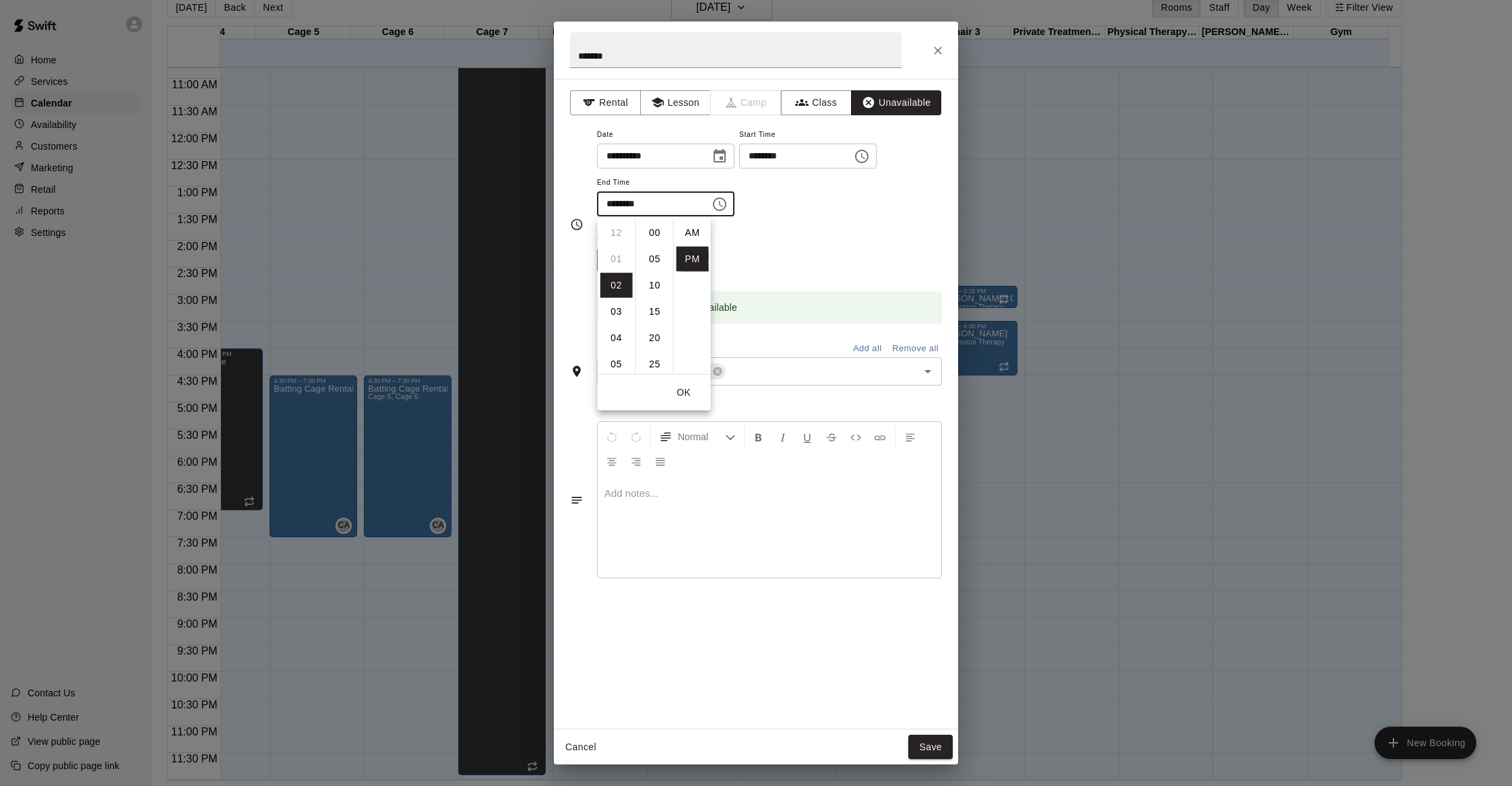
scroll to position [24, 0]
click at [615, 259] on li "03" at bounding box center [616, 259] width 32 height 25
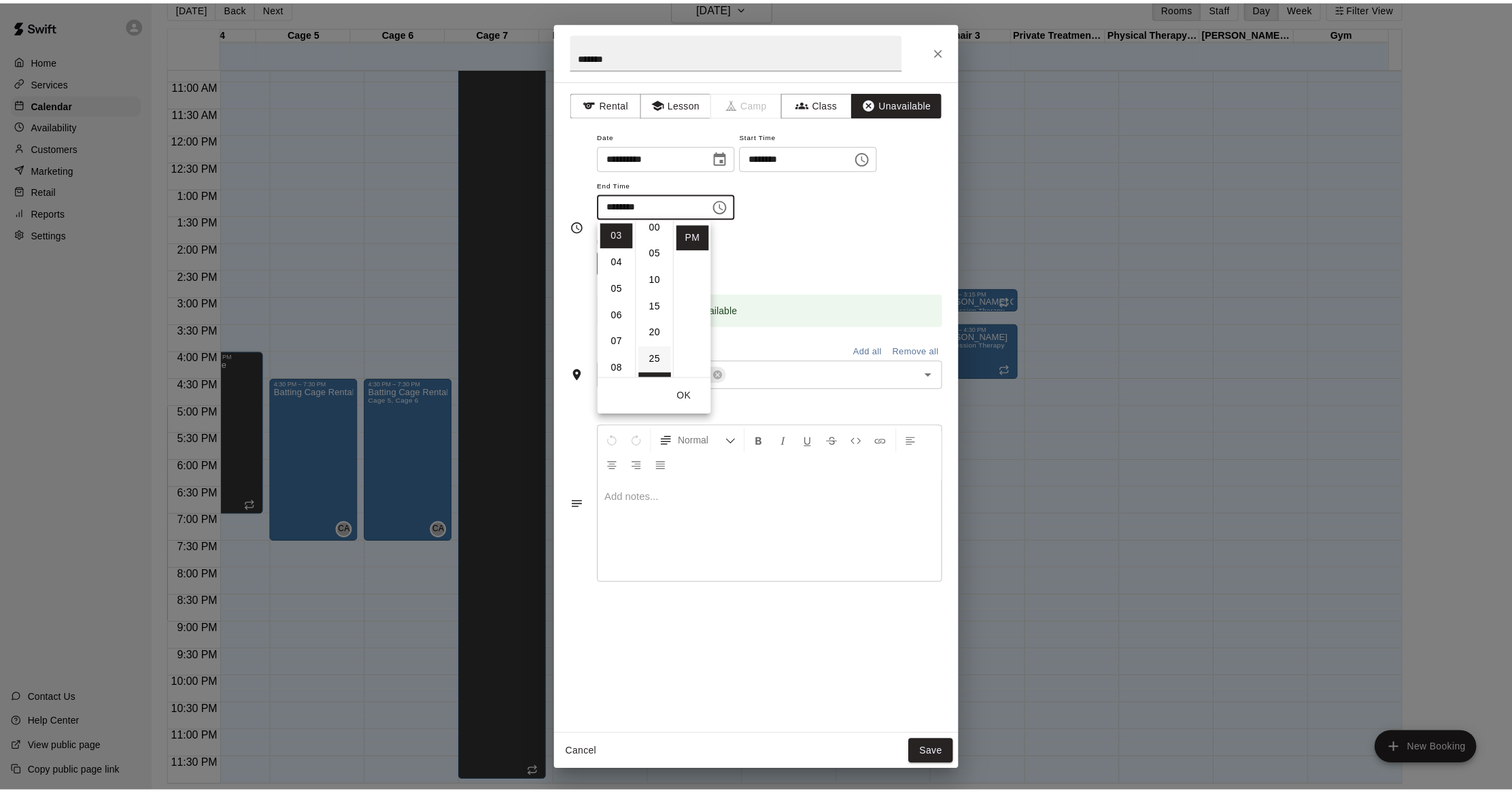
scroll to position [0, 0]
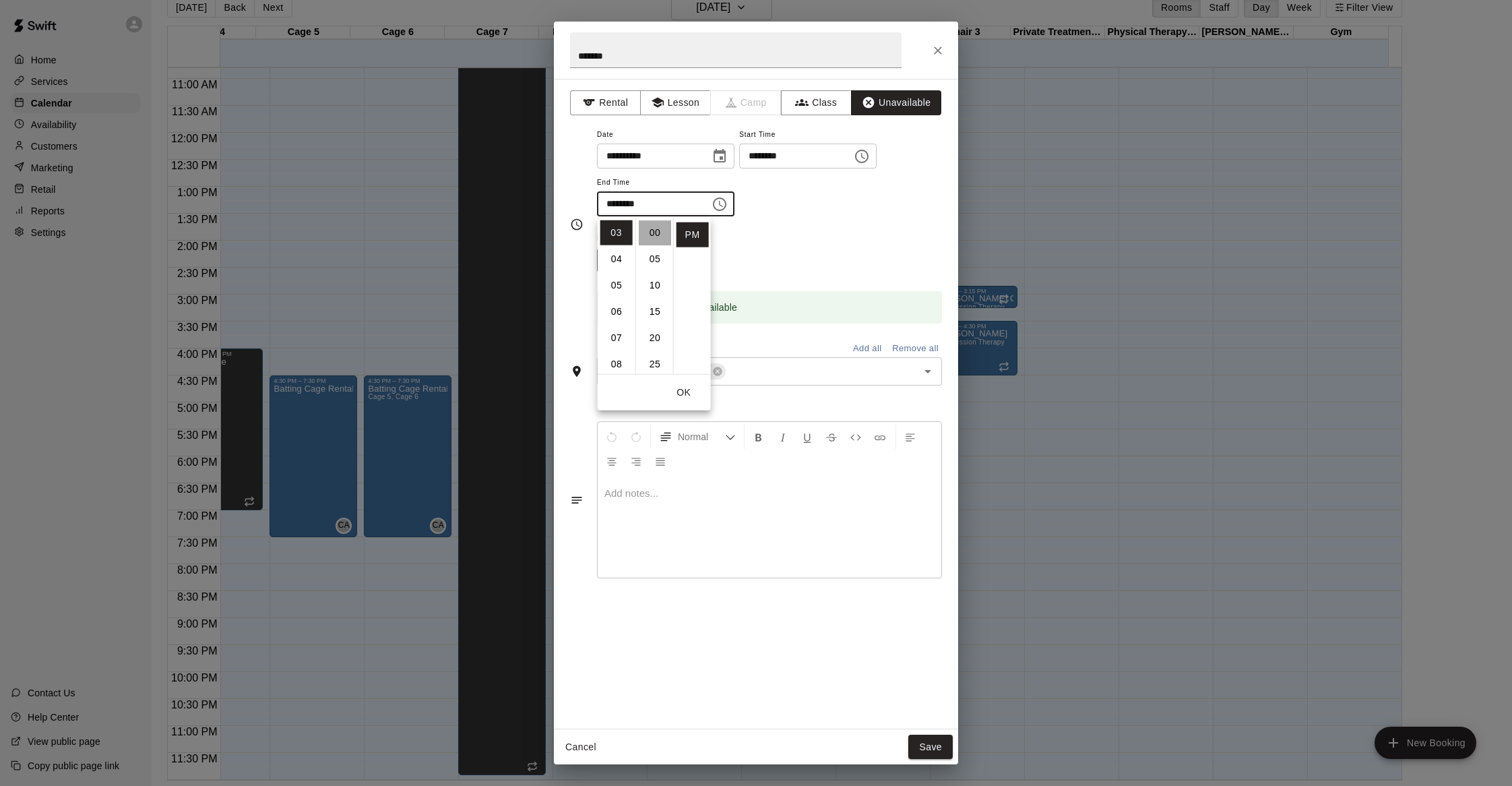
click at [651, 228] on li "00" at bounding box center [655, 233] width 32 height 25
type input "********"
click at [777, 222] on div "**********" at bounding box center [769, 177] width 345 height 104
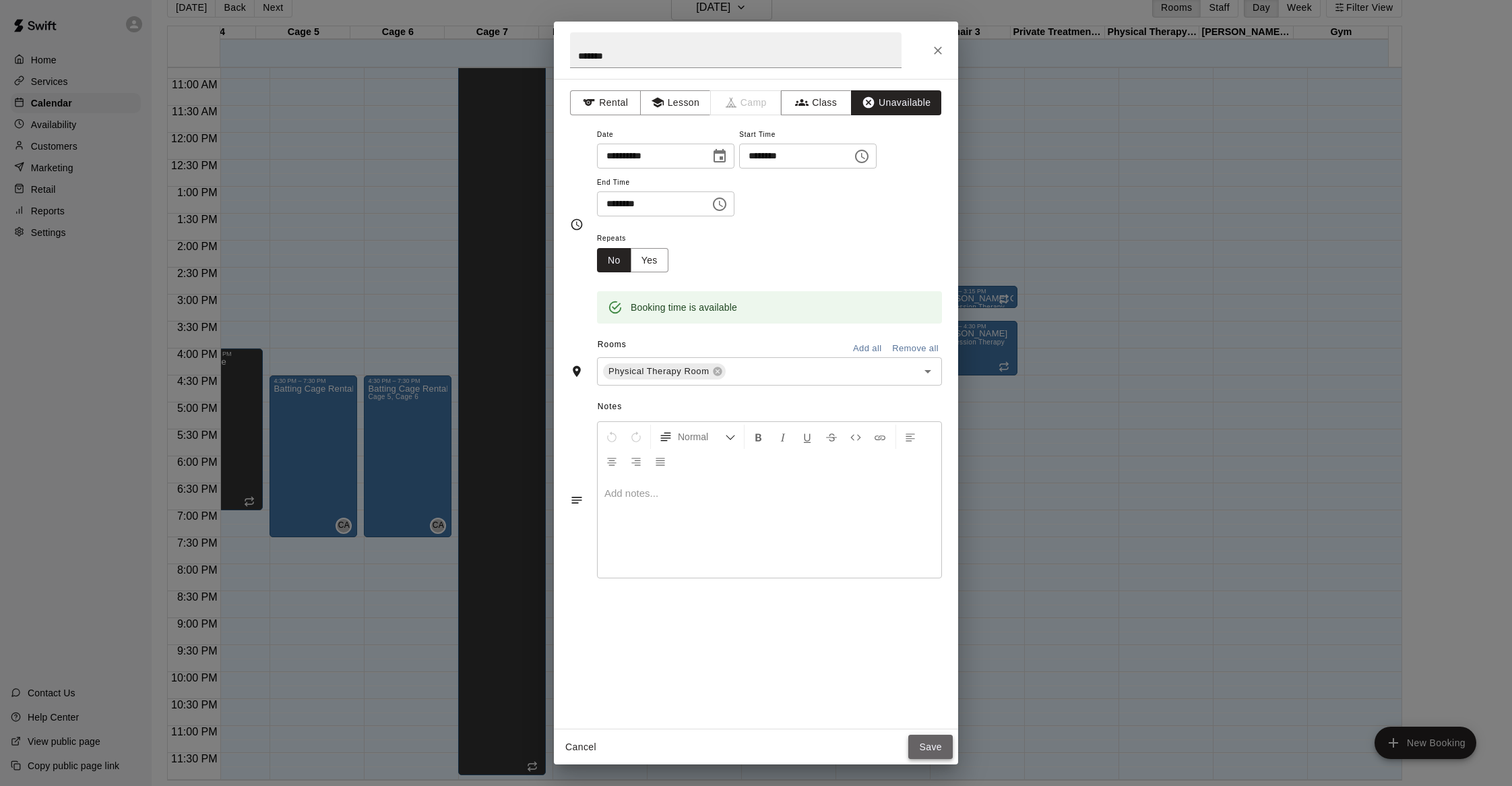
click at [933, 746] on button "Save" at bounding box center [930, 747] width 44 height 25
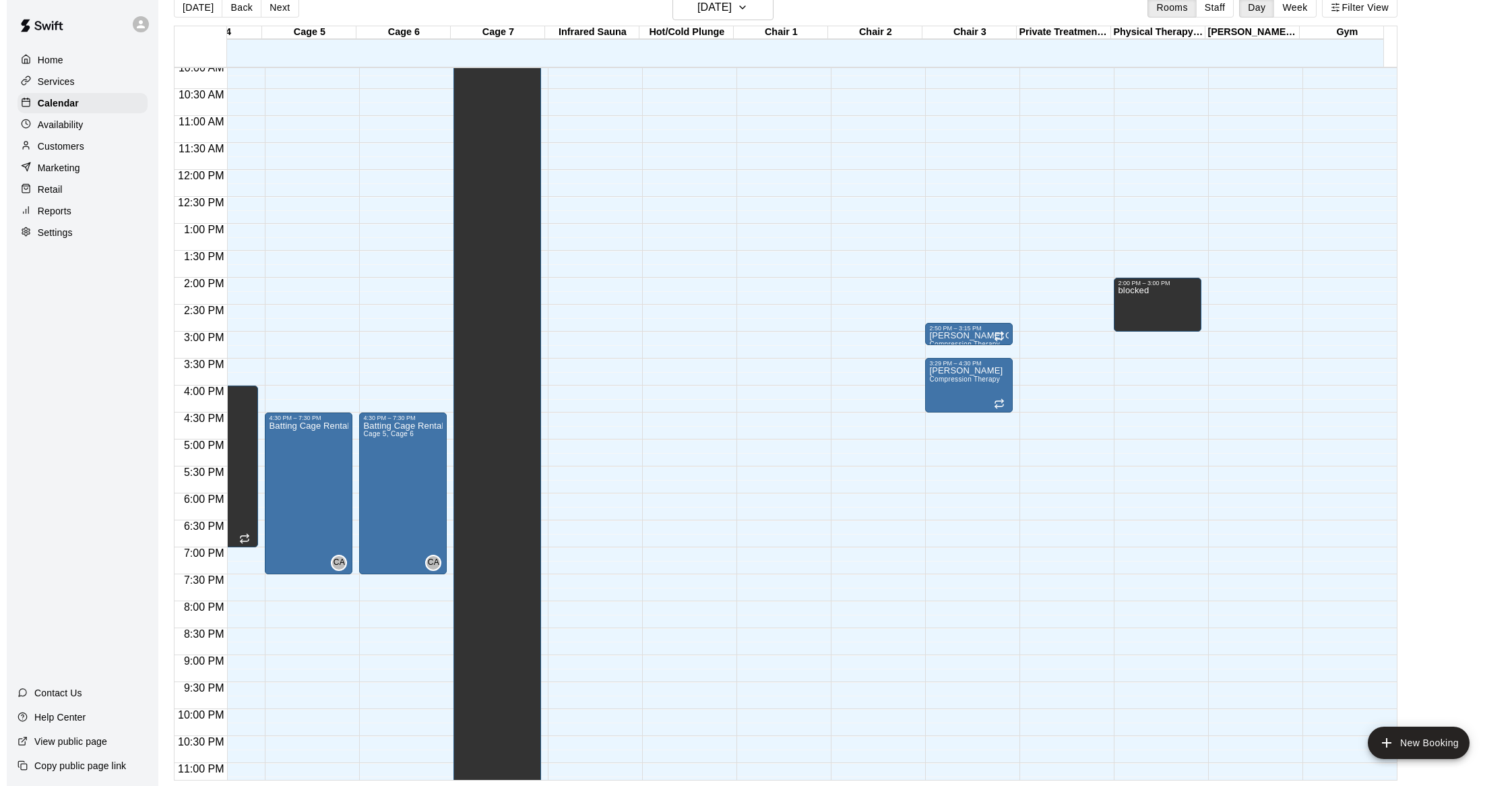
scroll to position [597, 343]
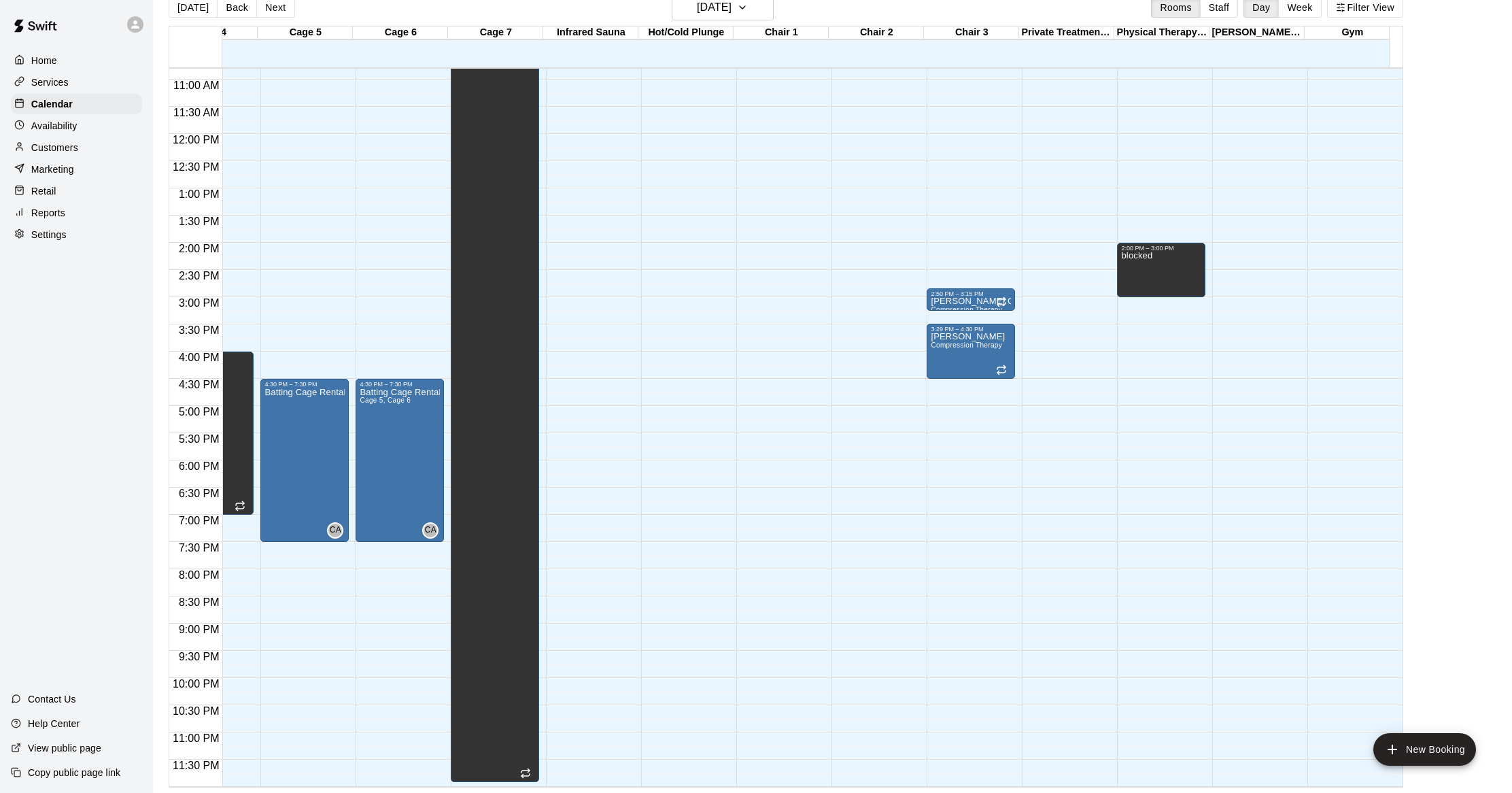
click at [1153, 344] on div "12:00 AM – 5:00 AM Closed 8:00 AM – 10:00 AM blocked 2:00 PM – 3:00 PM blocked" at bounding box center [1161, 134] width 88 height 1306
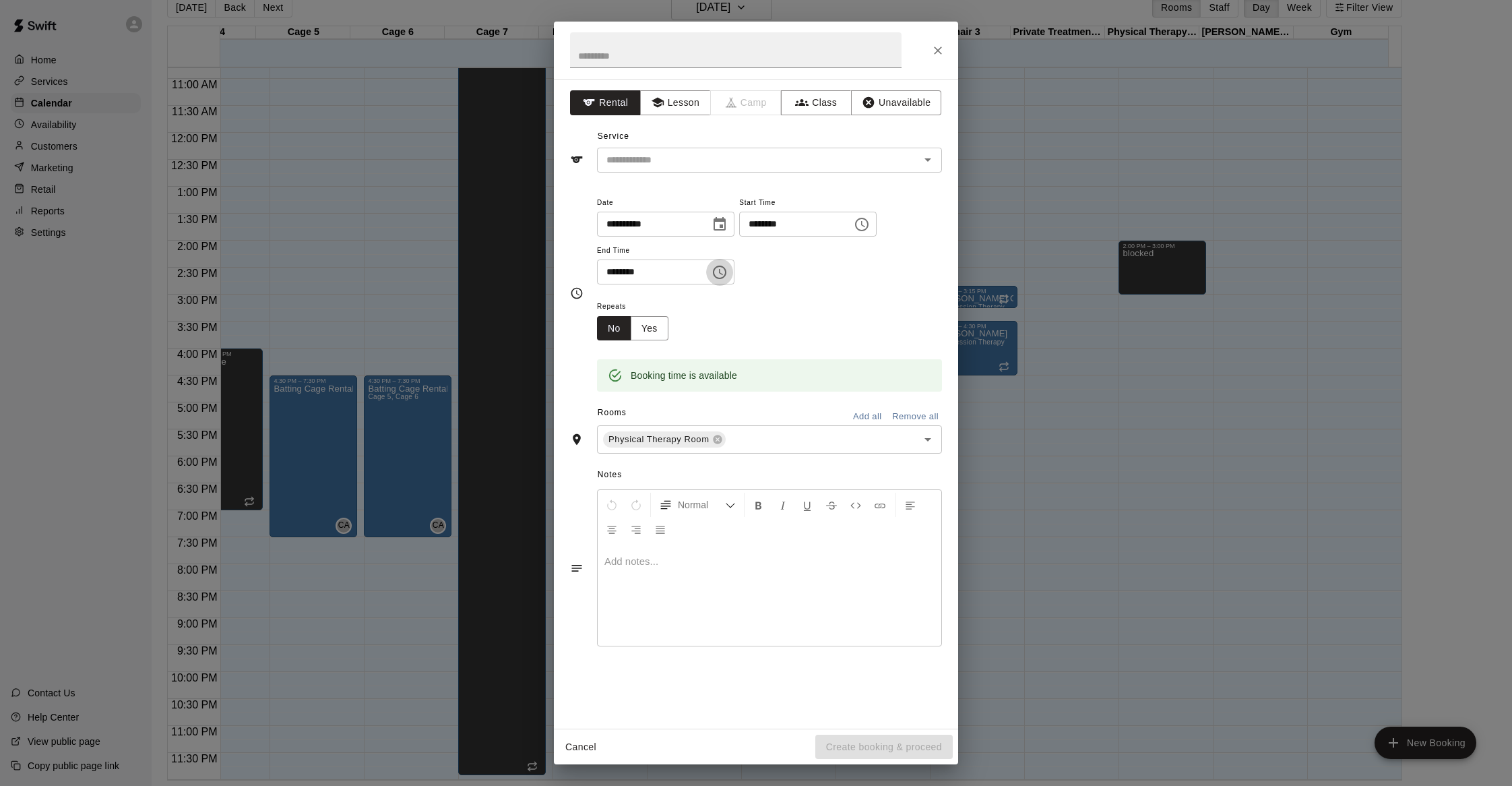
click at [728, 273] on icon "Choose time, selected time is 4:30 PM" at bounding box center [719, 271] width 16 height 16
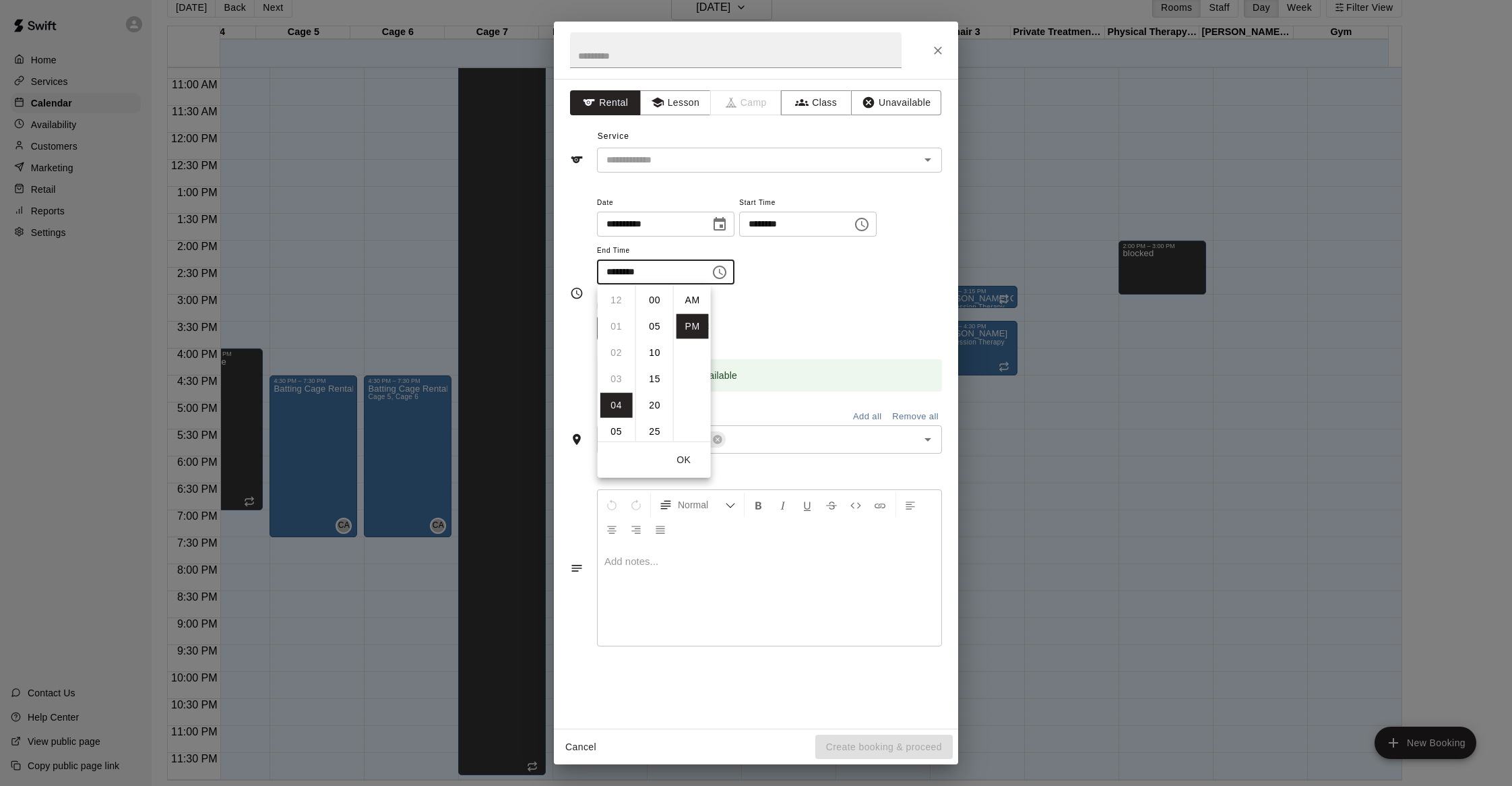
scroll to position [24, 0]
click at [612, 329] on li "05" at bounding box center [616, 326] width 32 height 25
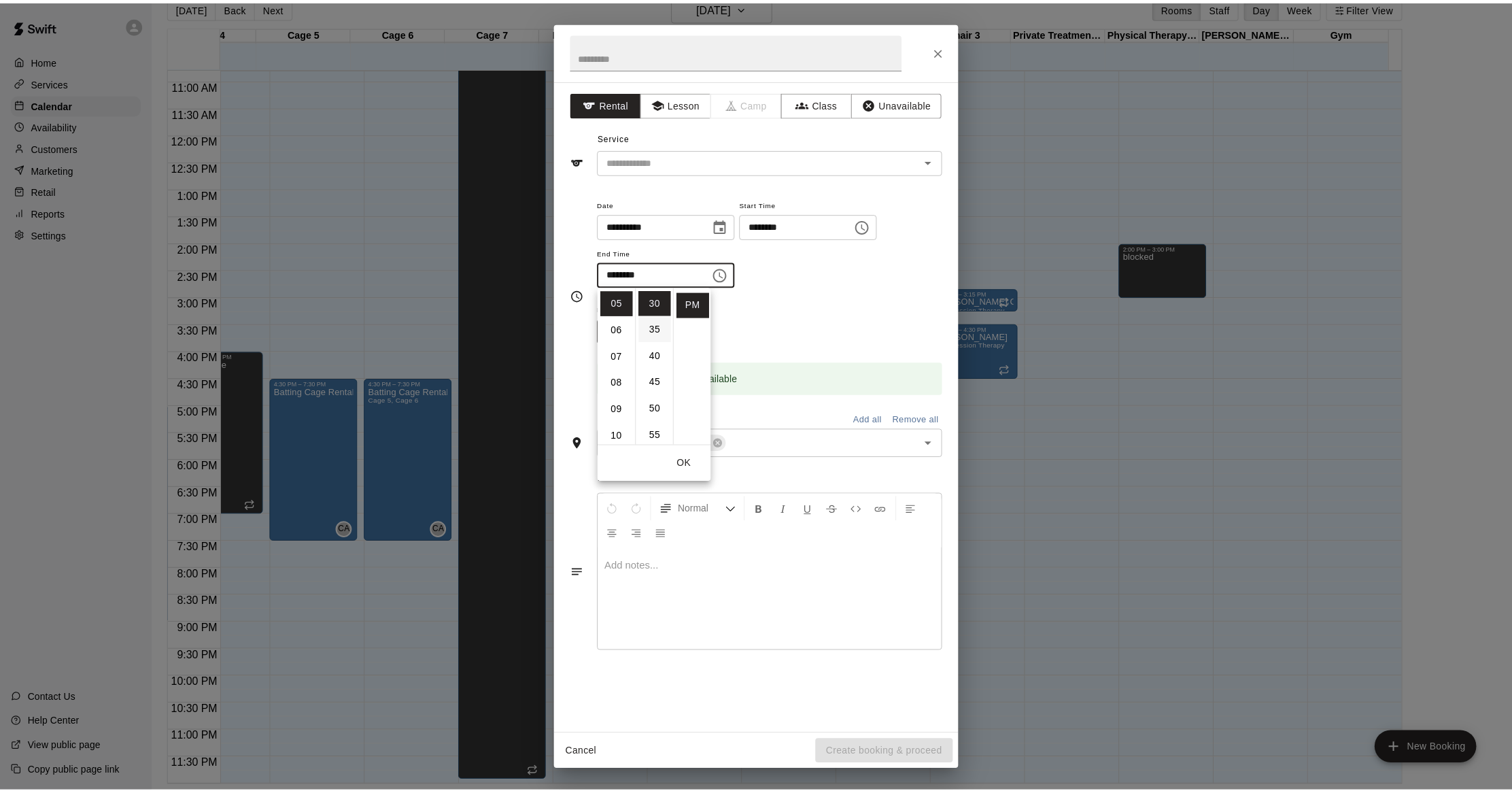
scroll to position [0, 0]
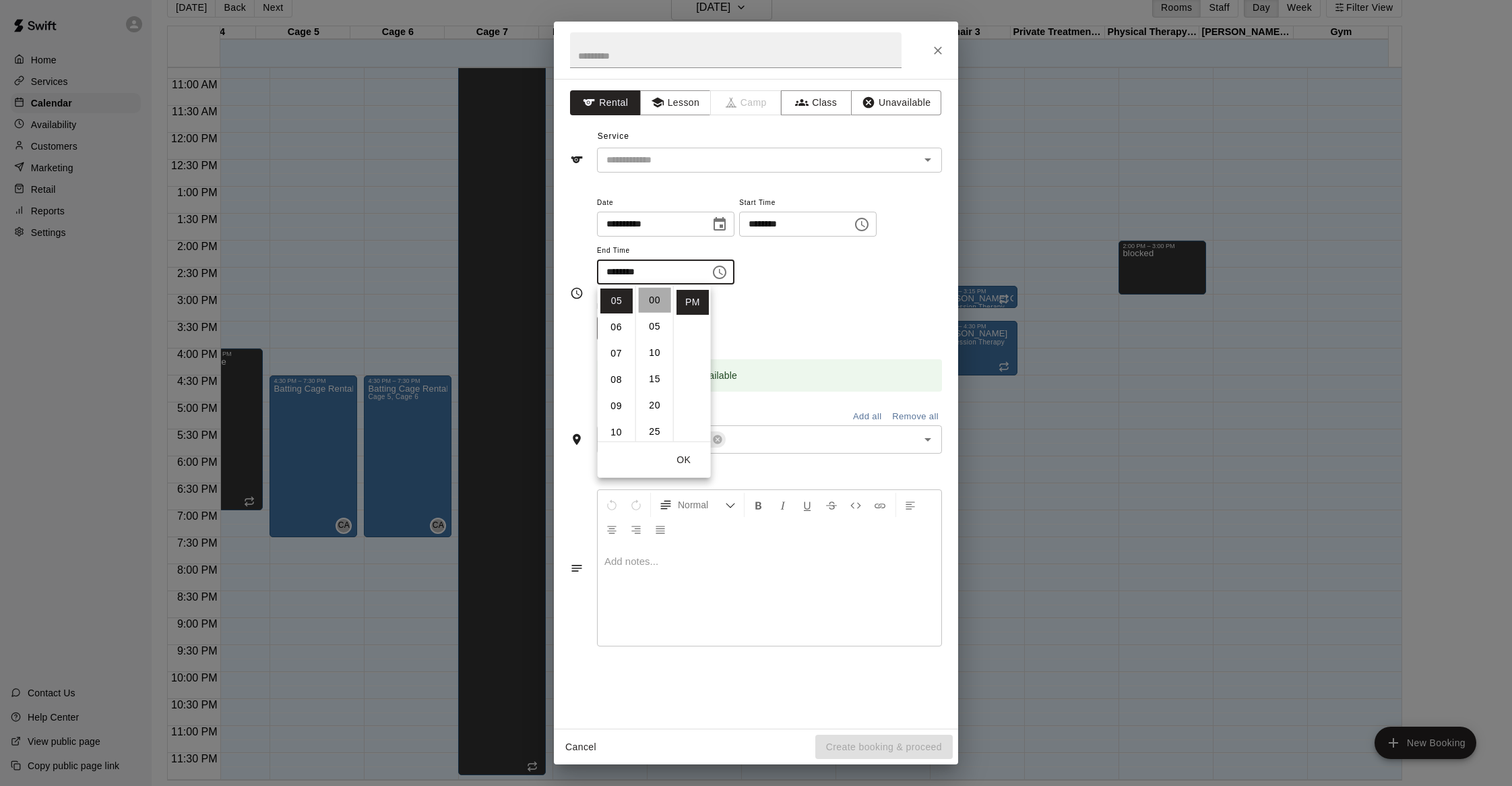
click at [653, 300] on li "00" at bounding box center [655, 300] width 32 height 25
type input "********"
click at [847, 305] on div "Repeats No Yes" at bounding box center [769, 318] width 345 height 42
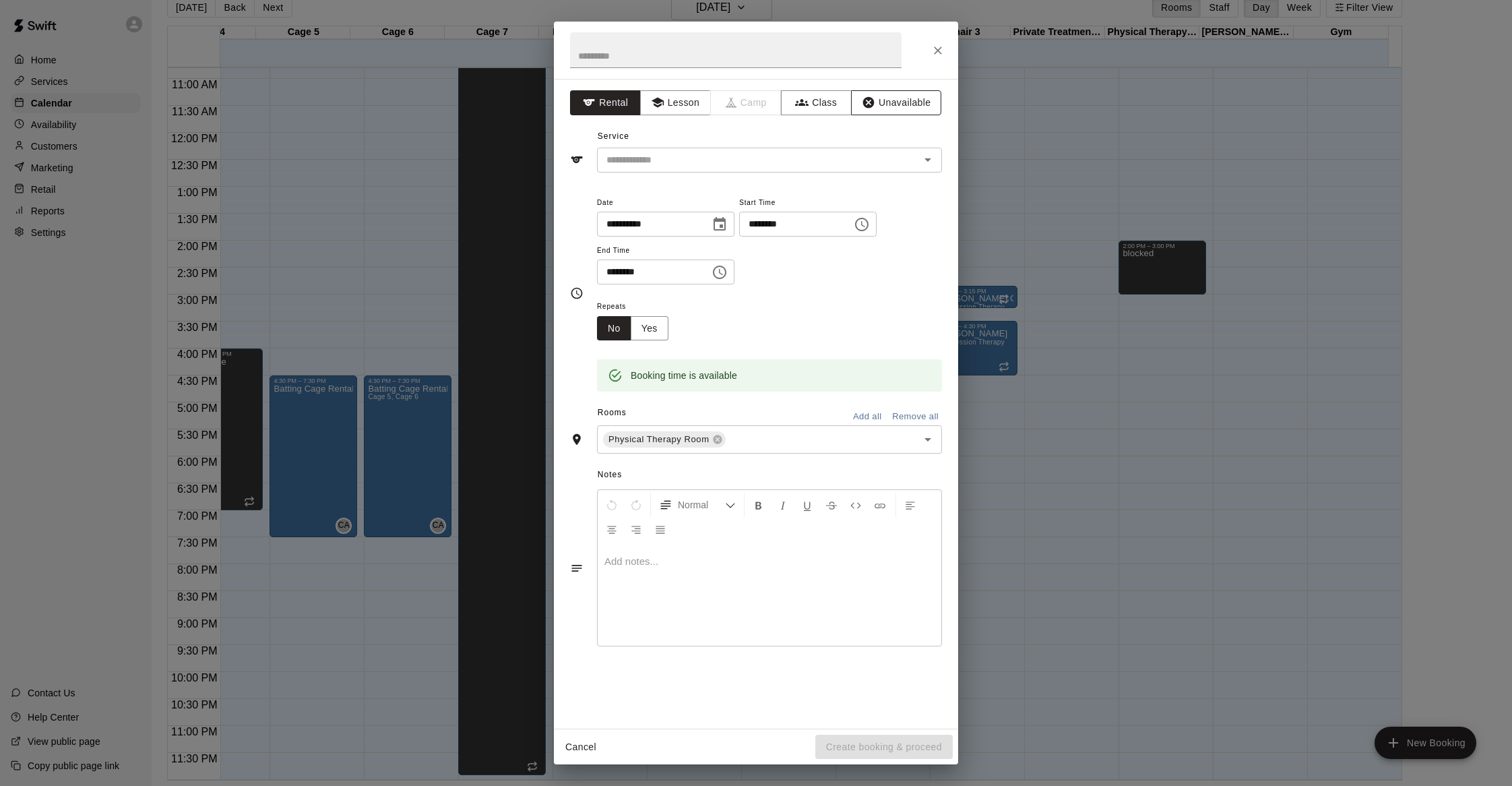
click at [872, 98] on icon "button" at bounding box center [869, 102] width 13 height 13
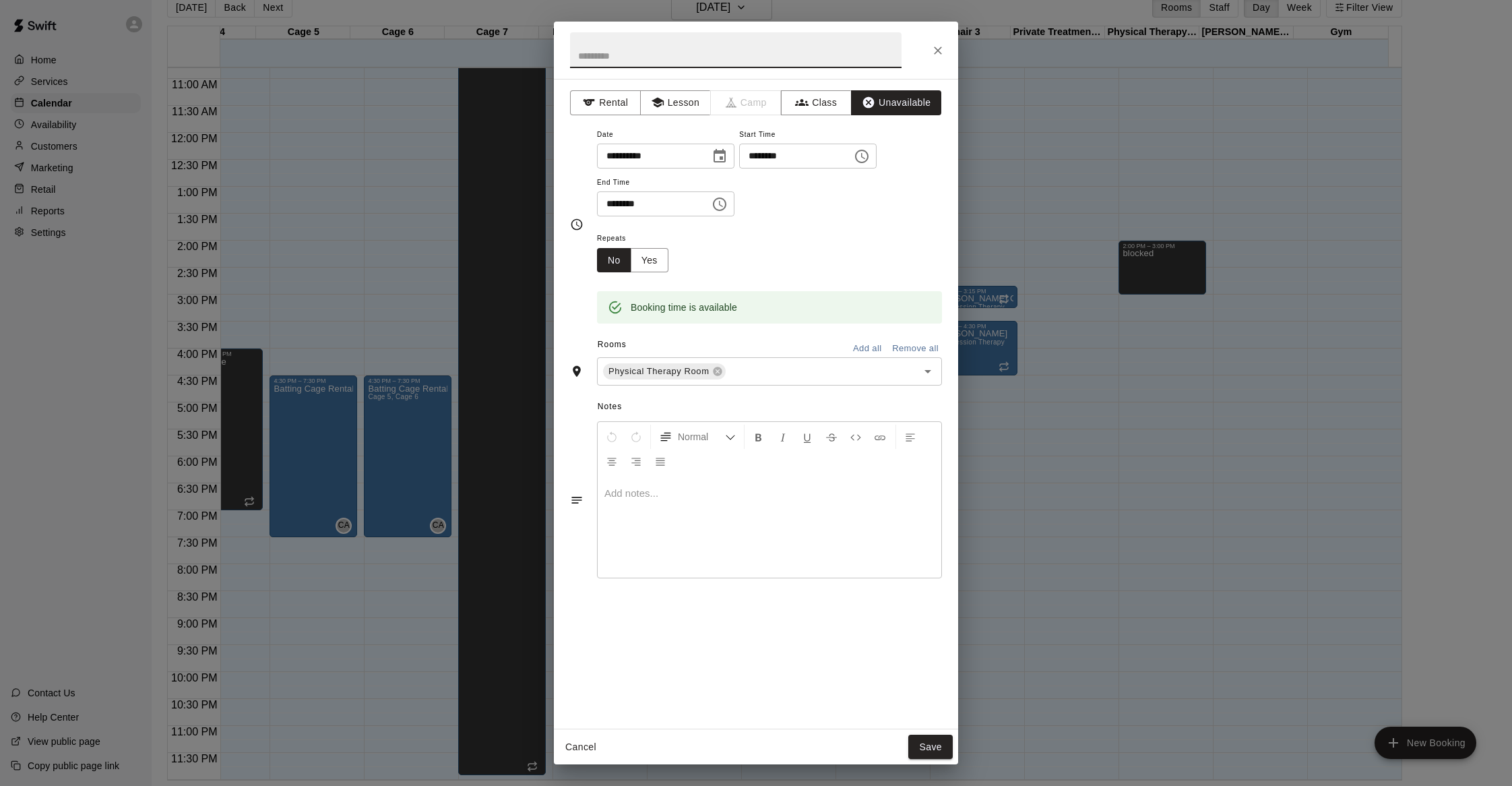
click at [667, 52] on input "text" at bounding box center [735, 50] width 332 height 36
type input "*******"
click at [931, 743] on button "Save" at bounding box center [930, 747] width 44 height 25
